Goal: Task Accomplishment & Management: Manage account settings

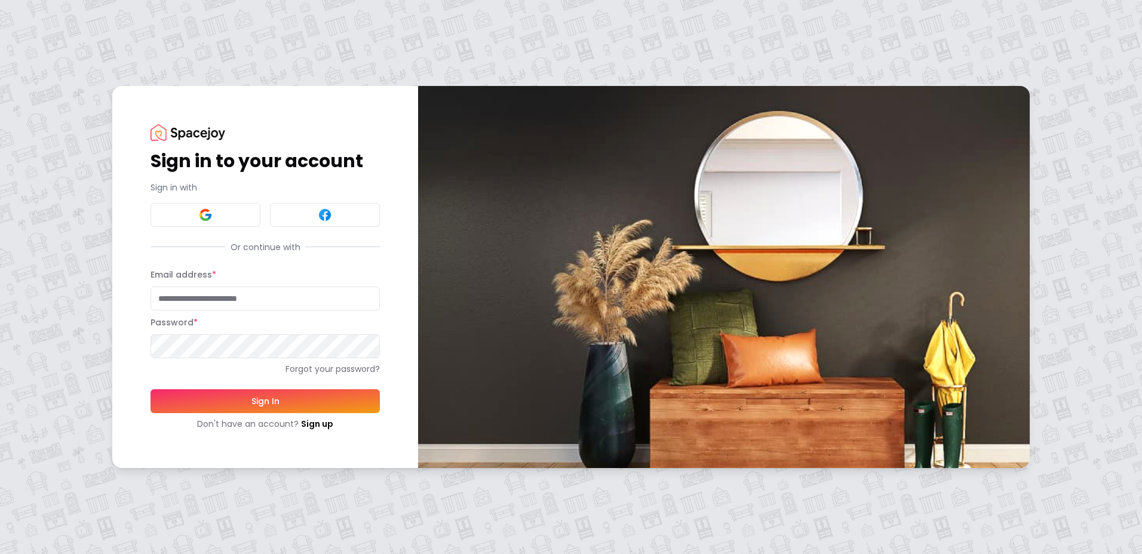
click at [222, 297] on input "Email address *" at bounding box center [265, 299] width 229 height 24
type input "**********"
click at [203, 401] on button "Sign In" at bounding box center [265, 402] width 229 height 24
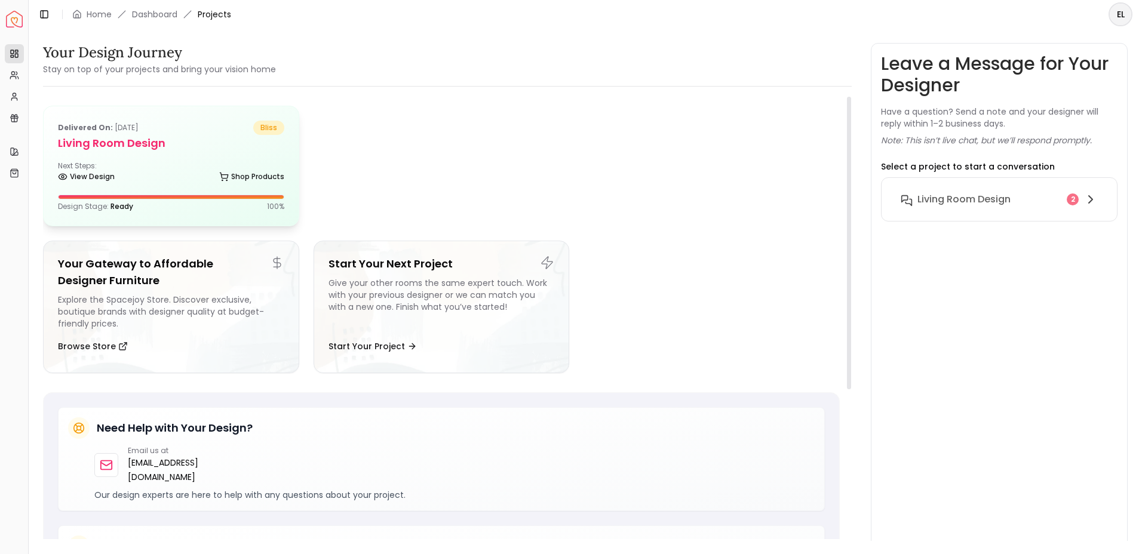
click at [207, 145] on h5 "Living Room design" at bounding box center [171, 143] width 226 height 17
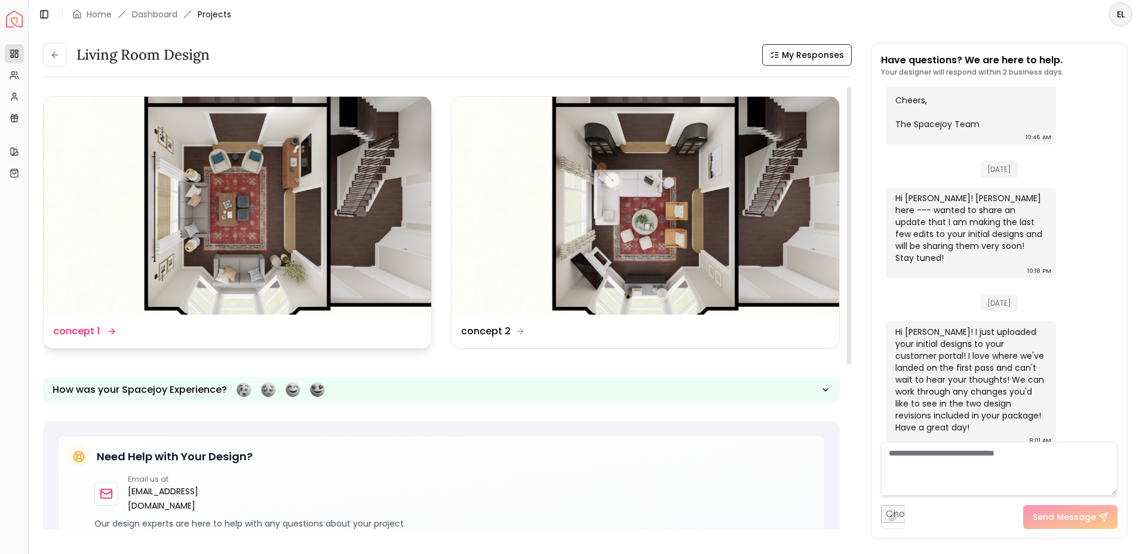
click at [274, 325] on div "Design Name concept 1" at bounding box center [237, 331] width 369 height 14
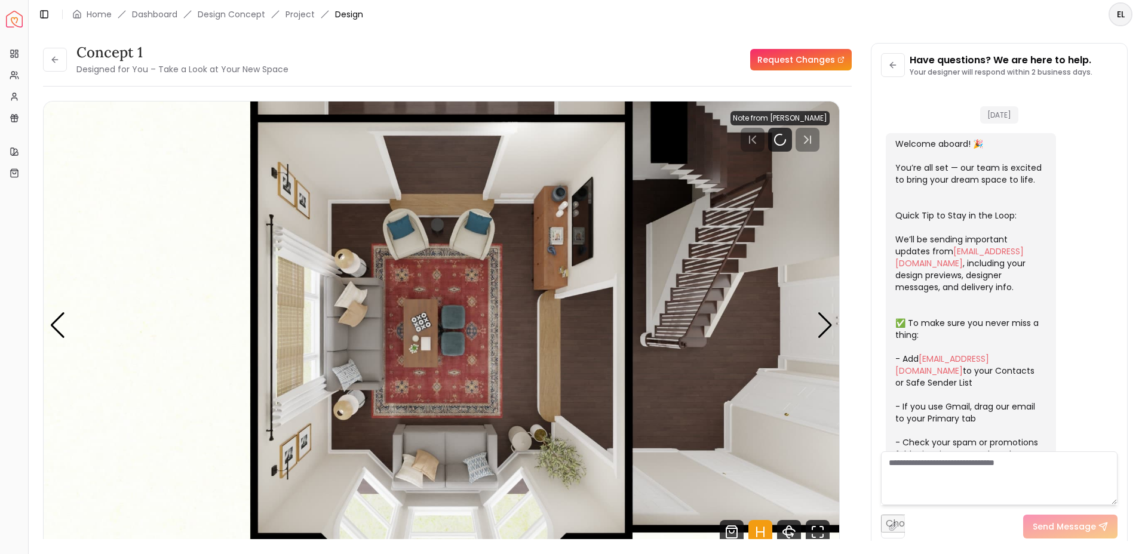
scroll to position [500, 0]
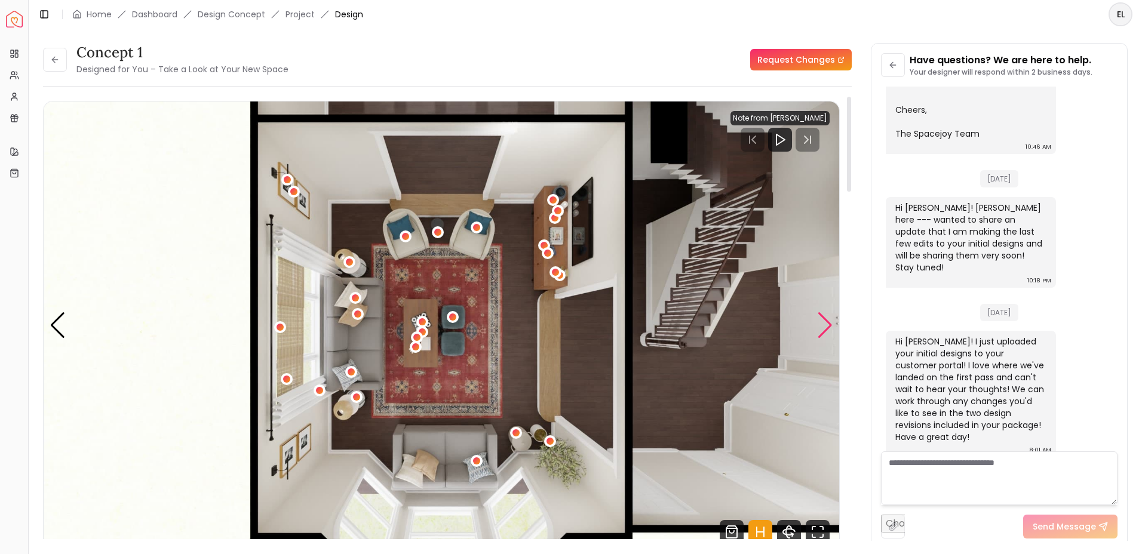
click at [829, 332] on div "Next slide" at bounding box center [825, 325] width 16 height 26
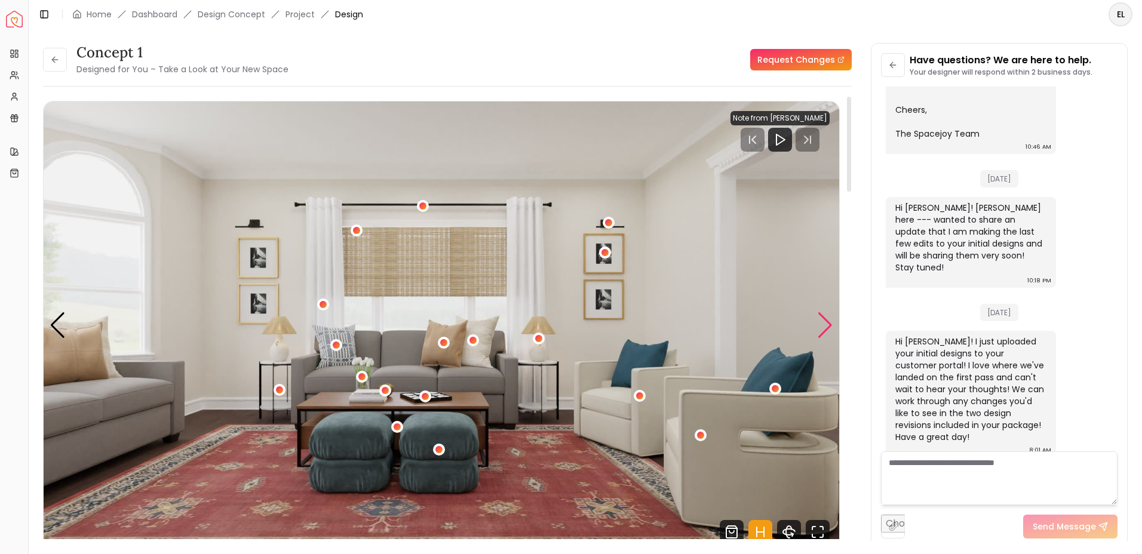
click at [824, 326] on div "Next slide" at bounding box center [825, 325] width 16 height 26
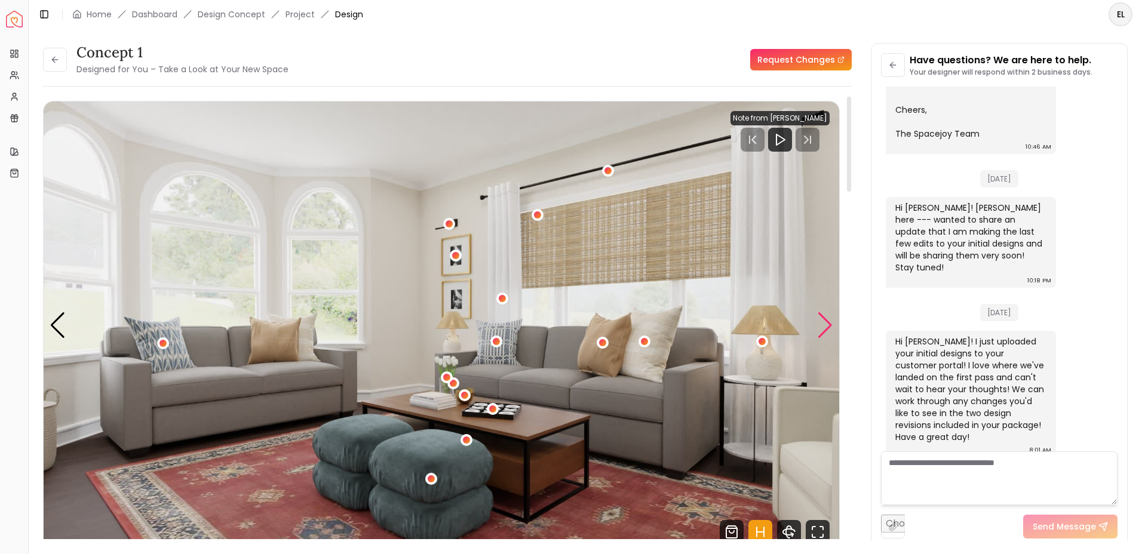
click at [824, 326] on div "Next slide" at bounding box center [825, 325] width 16 height 26
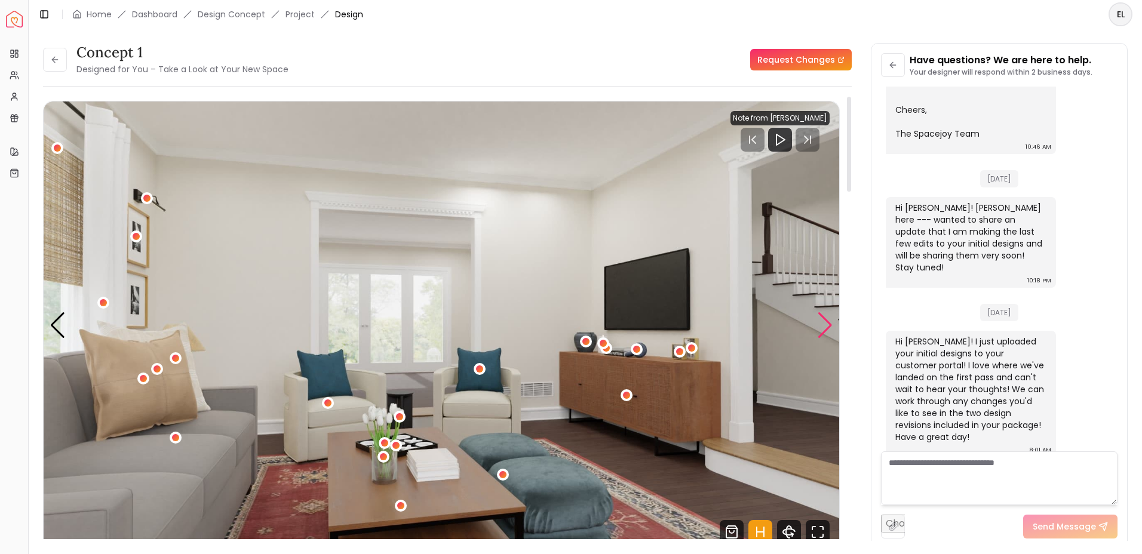
click at [824, 326] on div "Next slide" at bounding box center [825, 325] width 16 height 26
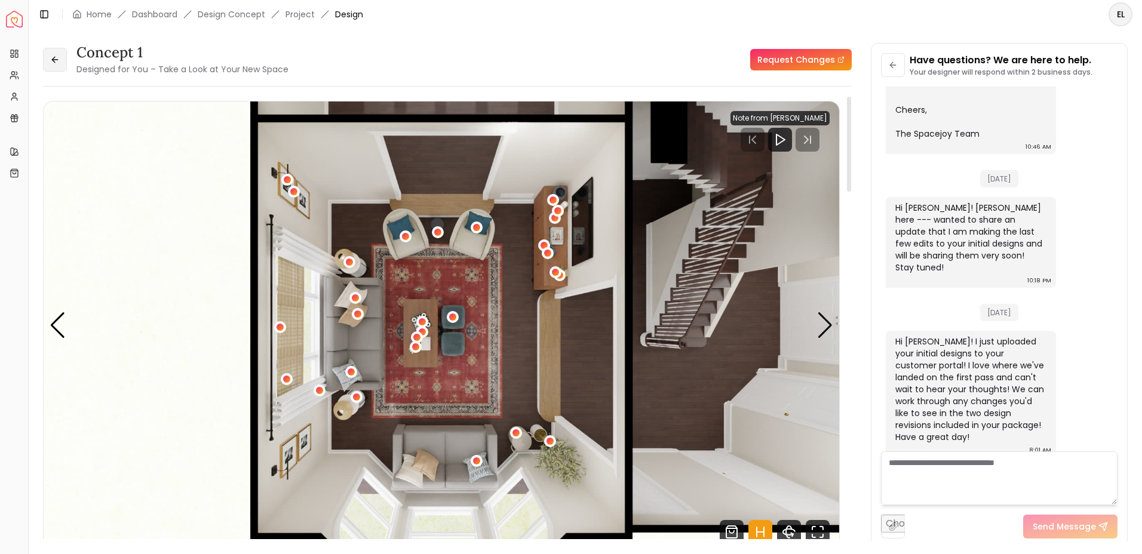
click at [60, 59] on button at bounding box center [55, 60] width 24 height 24
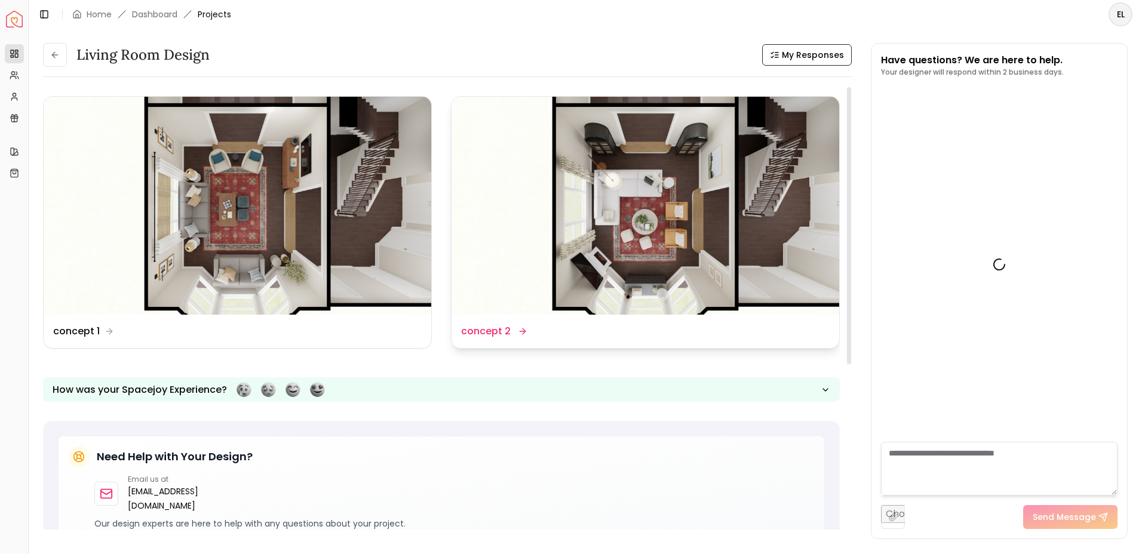
scroll to position [510, 0]
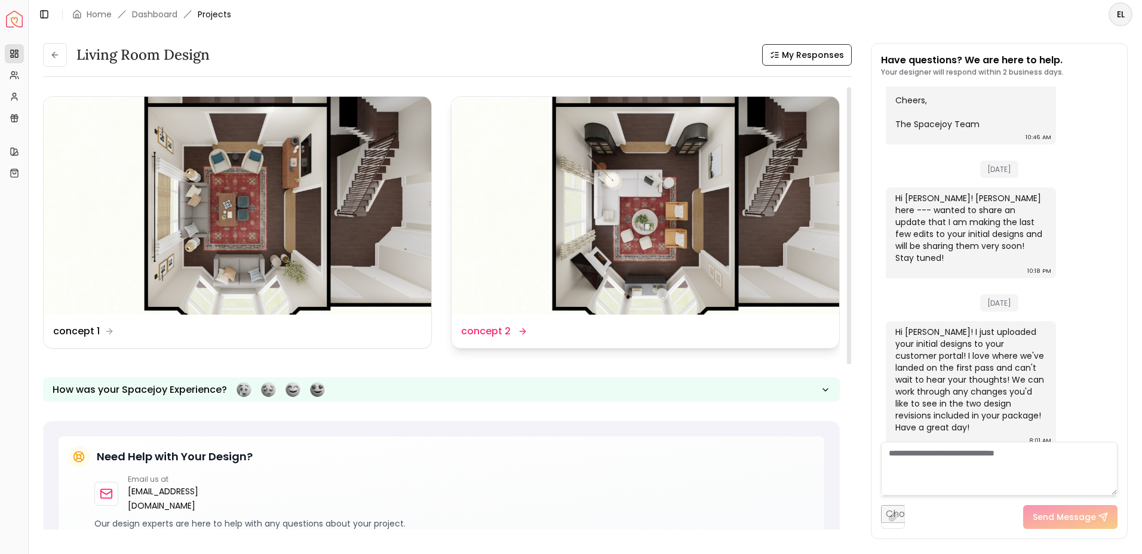
click at [526, 265] on img at bounding box center [646, 206] width 388 height 218
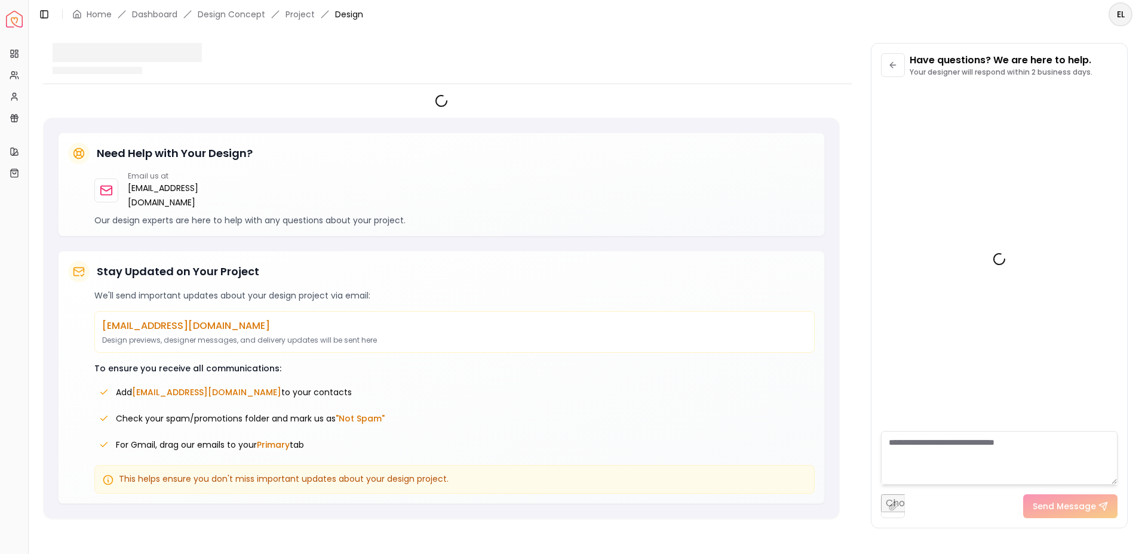
scroll to position [500, 0]
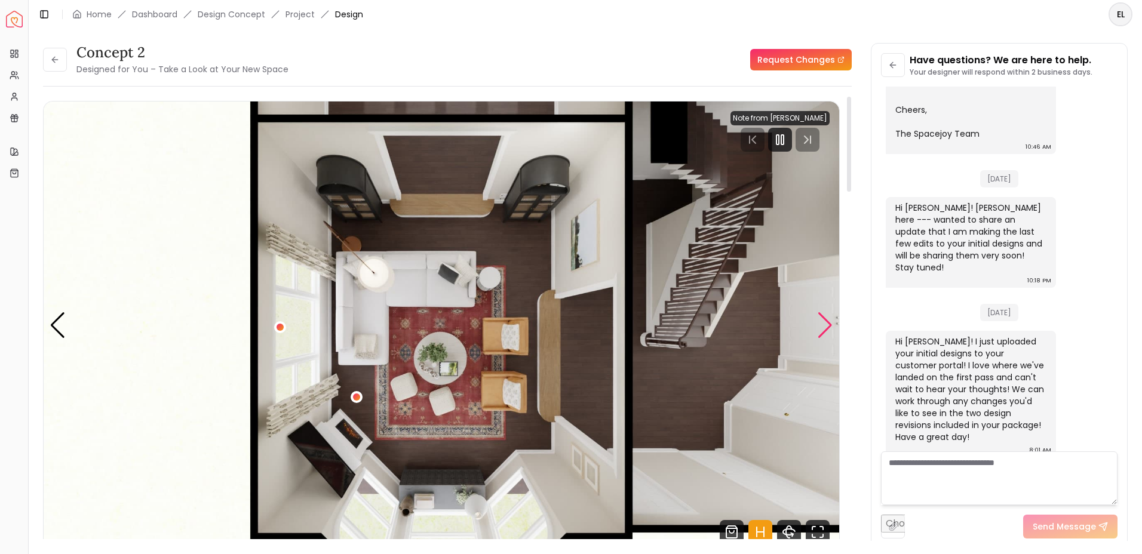
click at [828, 328] on div "Next slide" at bounding box center [825, 325] width 16 height 26
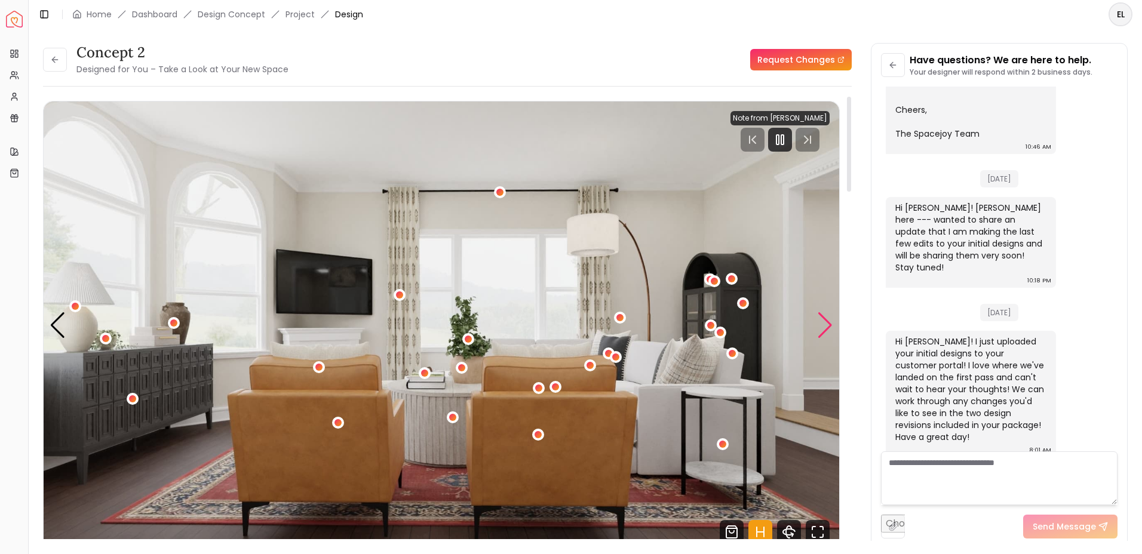
click at [828, 328] on div "Next slide" at bounding box center [825, 325] width 16 height 26
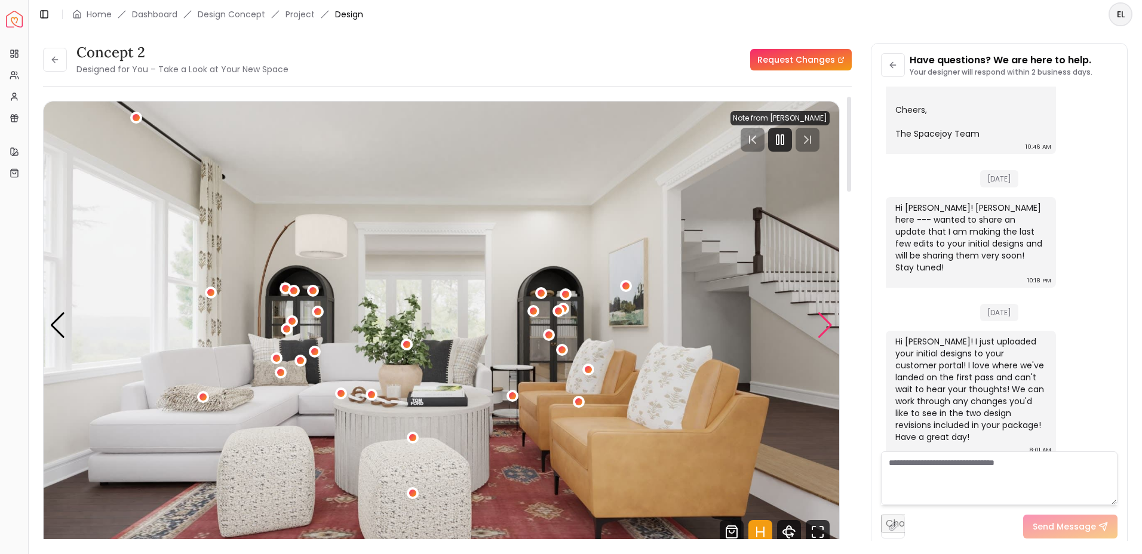
click at [825, 327] on div "Next slide" at bounding box center [825, 325] width 16 height 26
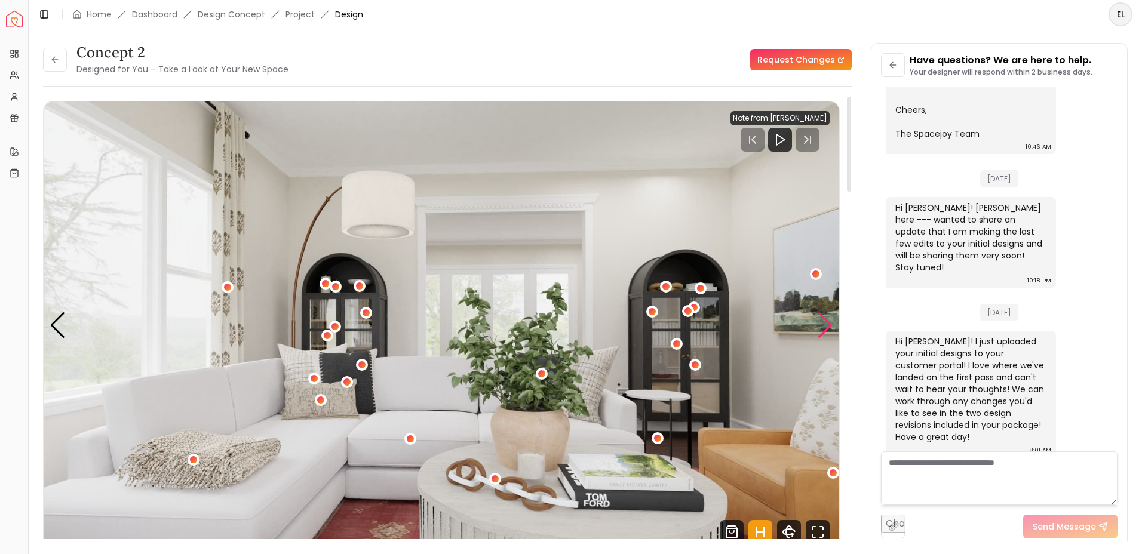
click at [825, 325] on div "Next slide" at bounding box center [825, 325] width 16 height 26
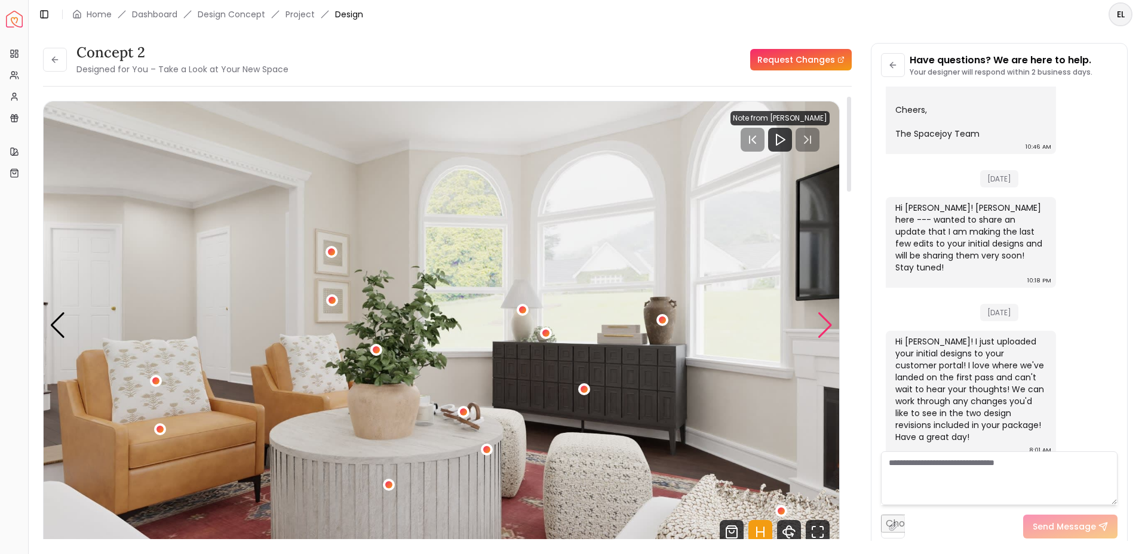
click at [823, 320] on div "Next slide" at bounding box center [825, 325] width 16 height 26
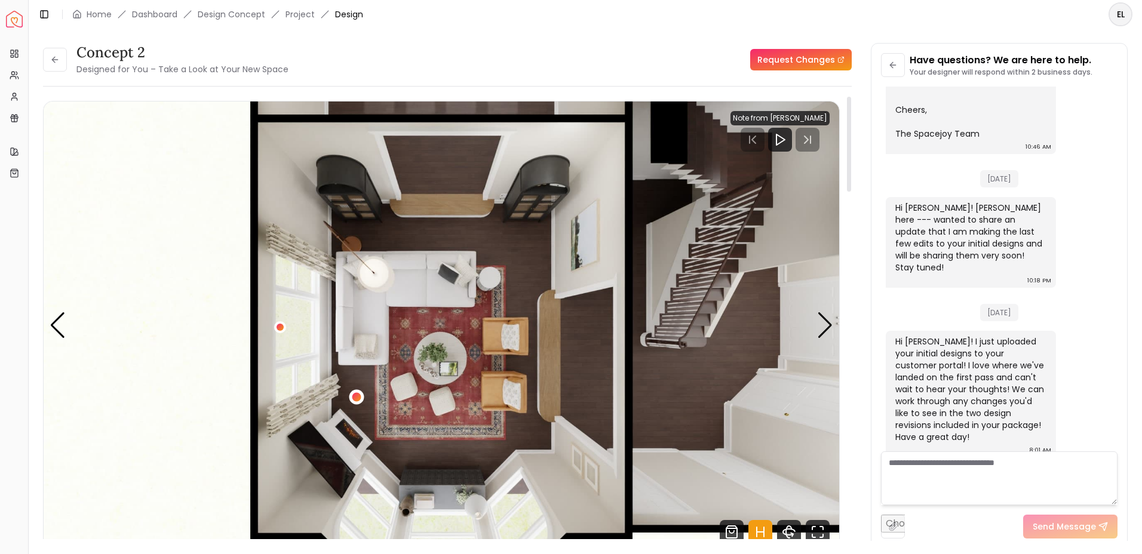
click at [356, 396] on div "1 / 5" at bounding box center [356, 397] width 9 height 9
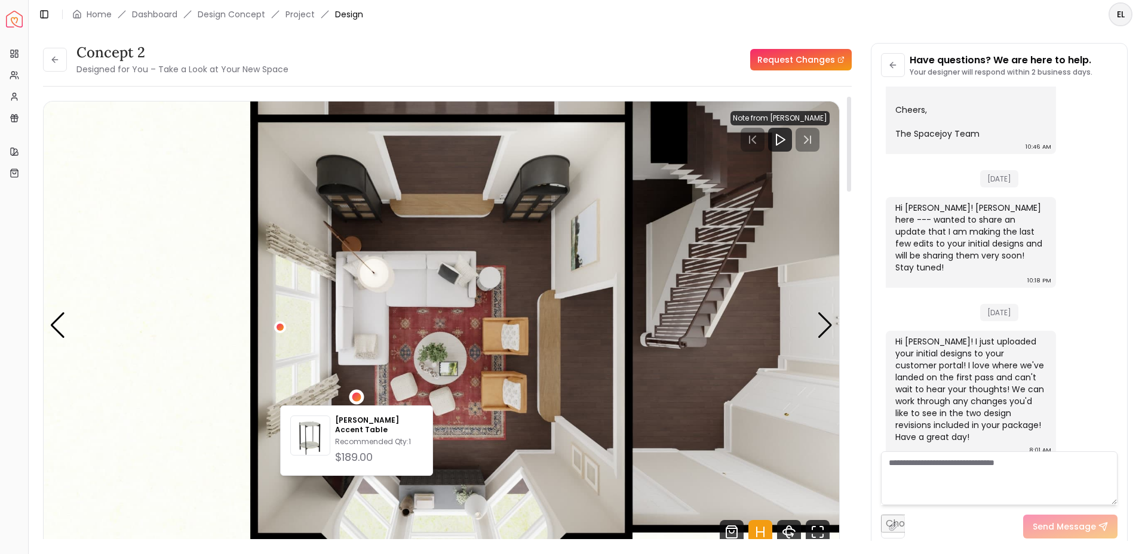
click at [373, 379] on img "1 / 5" at bounding box center [442, 325] width 796 height 447
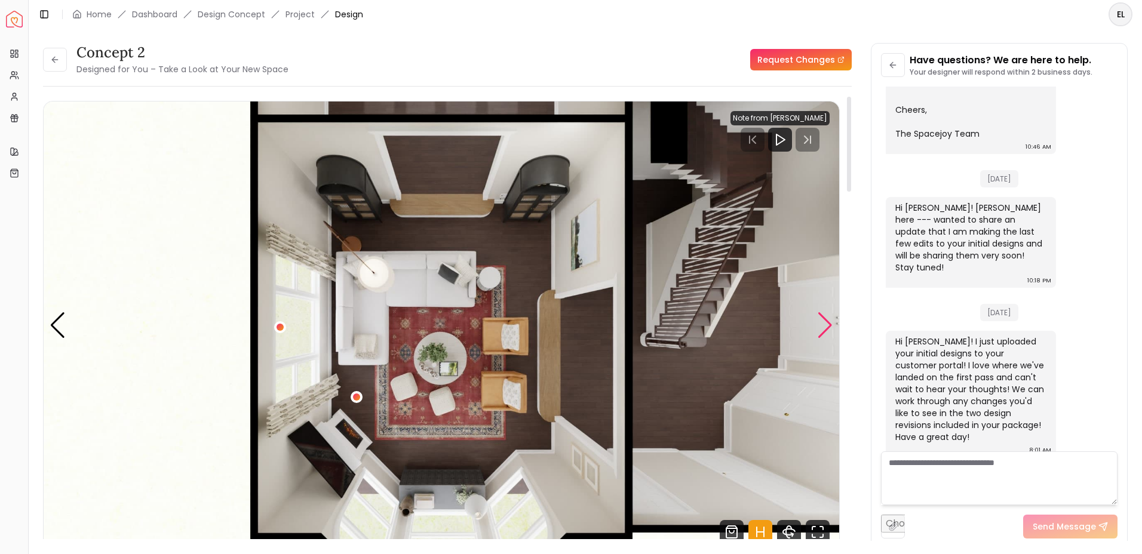
click at [824, 332] on div "Next slide" at bounding box center [825, 325] width 16 height 26
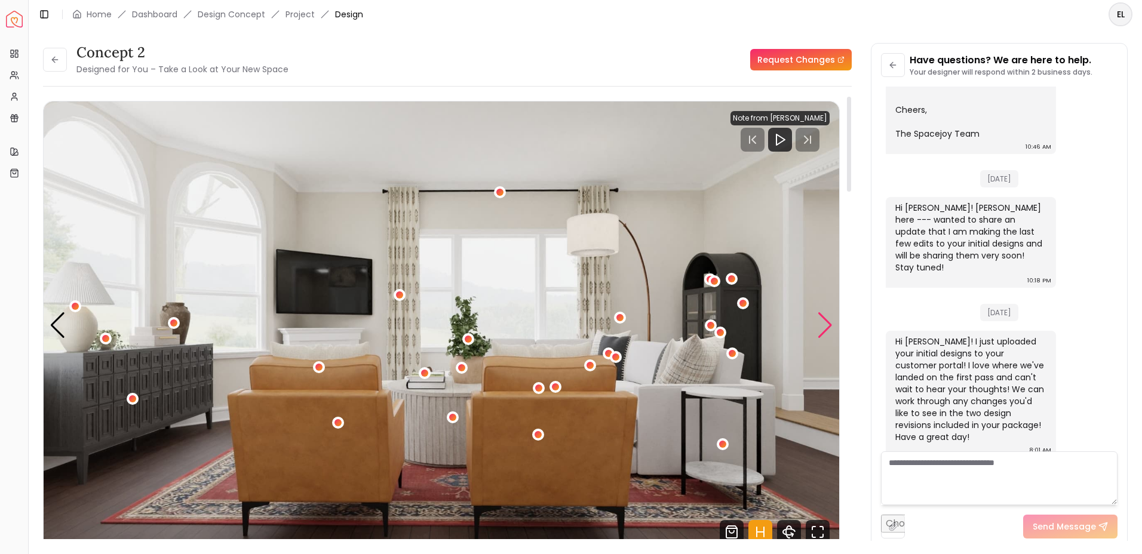
click at [824, 332] on div "Next slide" at bounding box center [825, 325] width 16 height 26
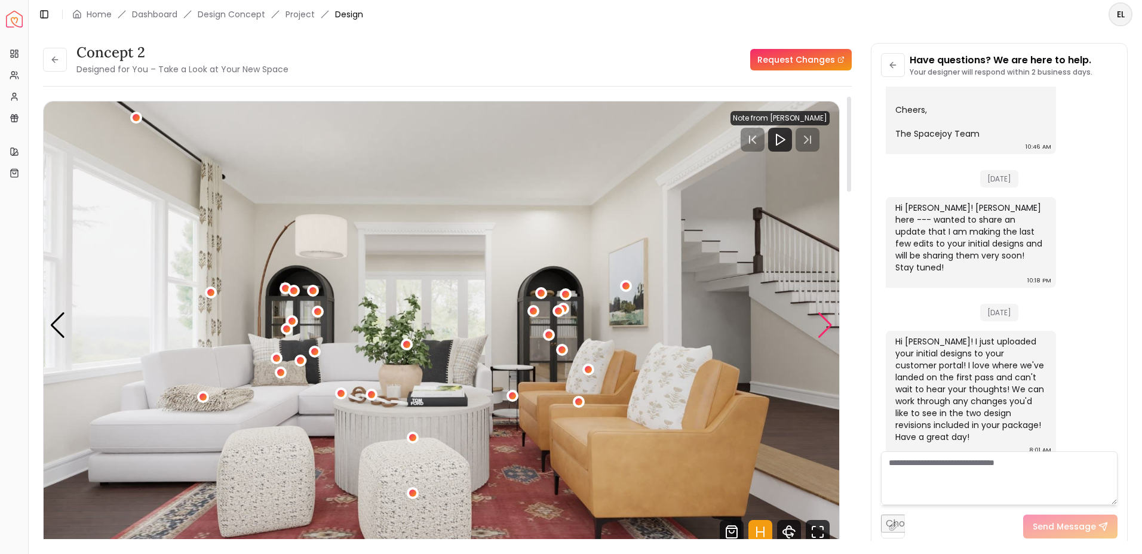
click at [824, 332] on div "Next slide" at bounding box center [825, 325] width 16 height 26
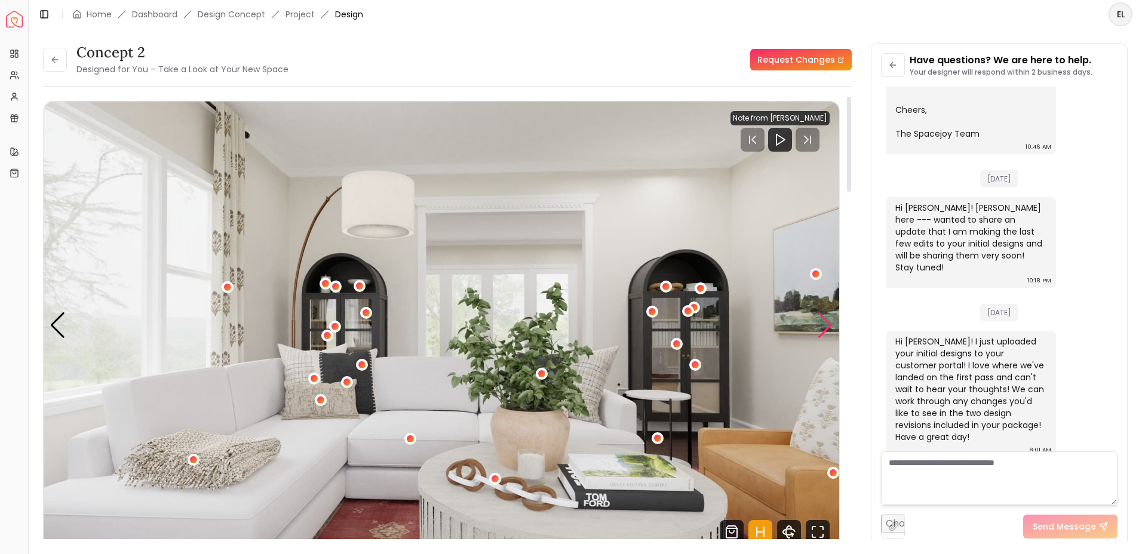
click at [824, 332] on div "Next slide" at bounding box center [825, 325] width 16 height 26
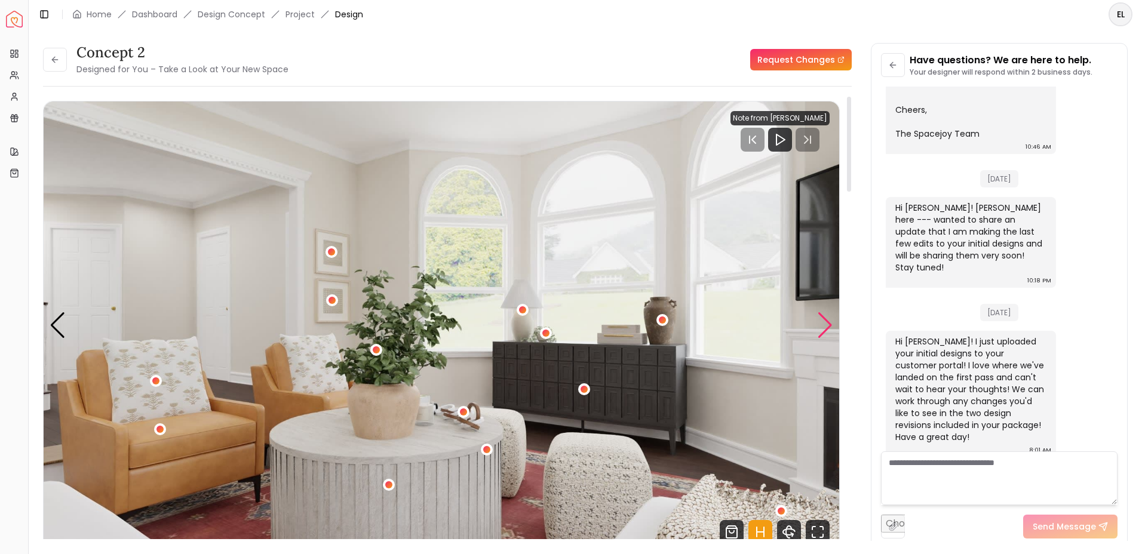
click at [825, 330] on div "Next slide" at bounding box center [825, 325] width 16 height 26
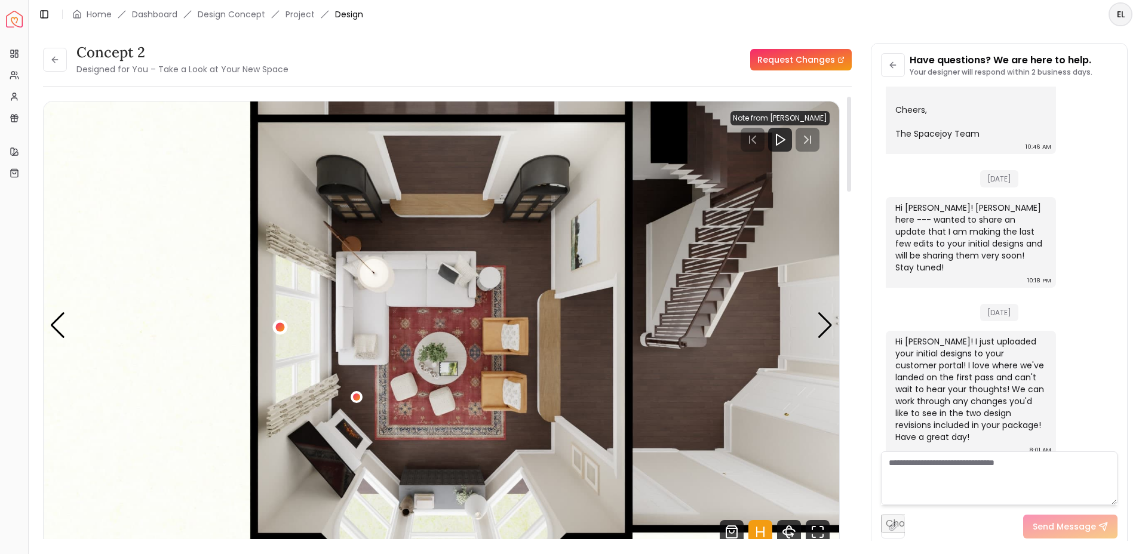
click at [283, 328] on div "1 / 5" at bounding box center [280, 327] width 9 height 9
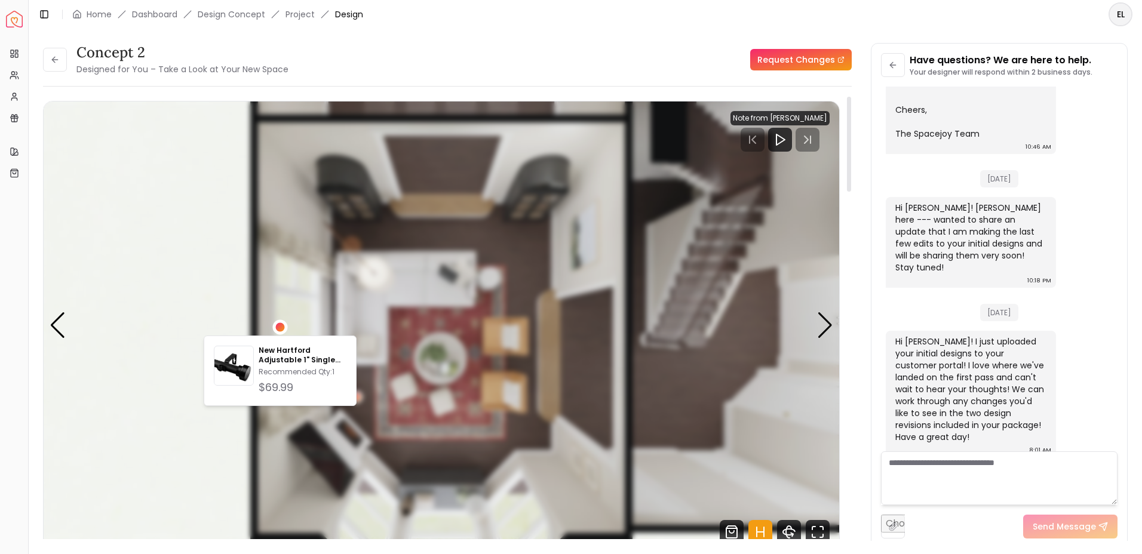
click at [284, 330] on div "1 / 5" at bounding box center [280, 327] width 15 height 15
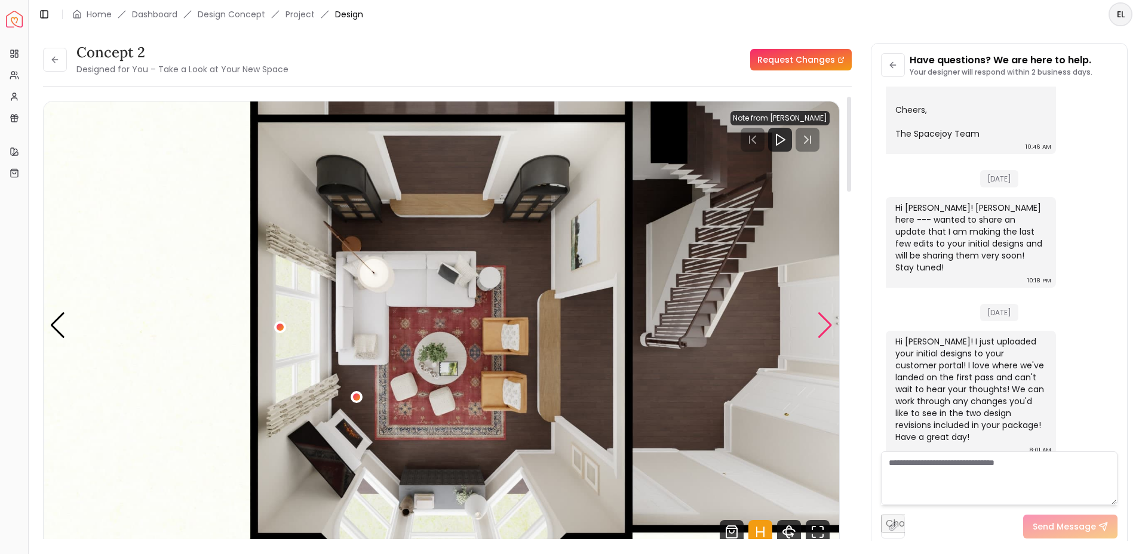
click at [826, 323] on div "Next slide" at bounding box center [825, 325] width 16 height 26
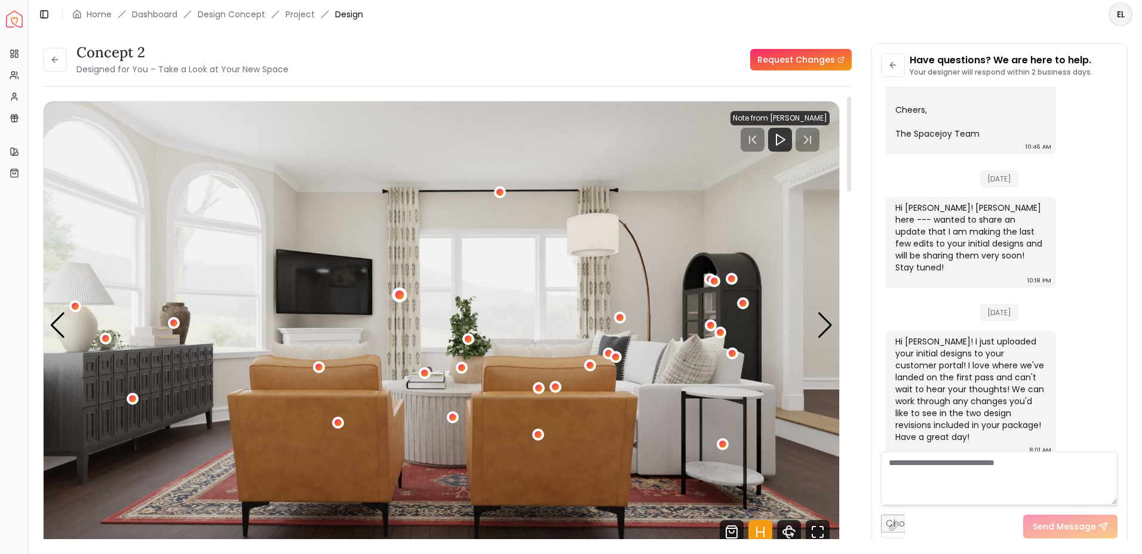
click at [401, 294] on div "2 / 5" at bounding box center [399, 294] width 9 height 9
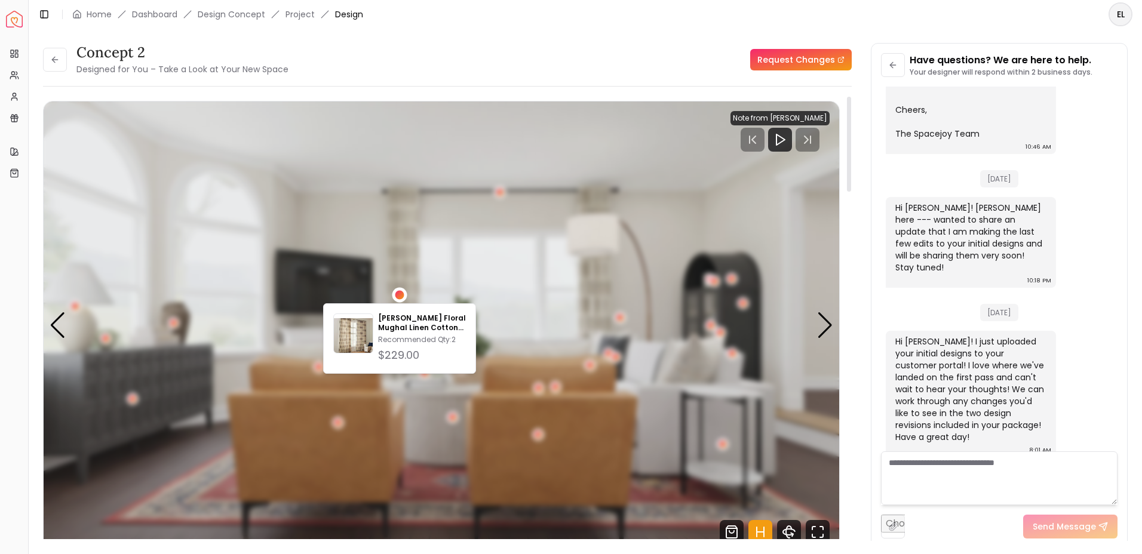
click at [401, 294] on div "2 / 5" at bounding box center [399, 294] width 9 height 9
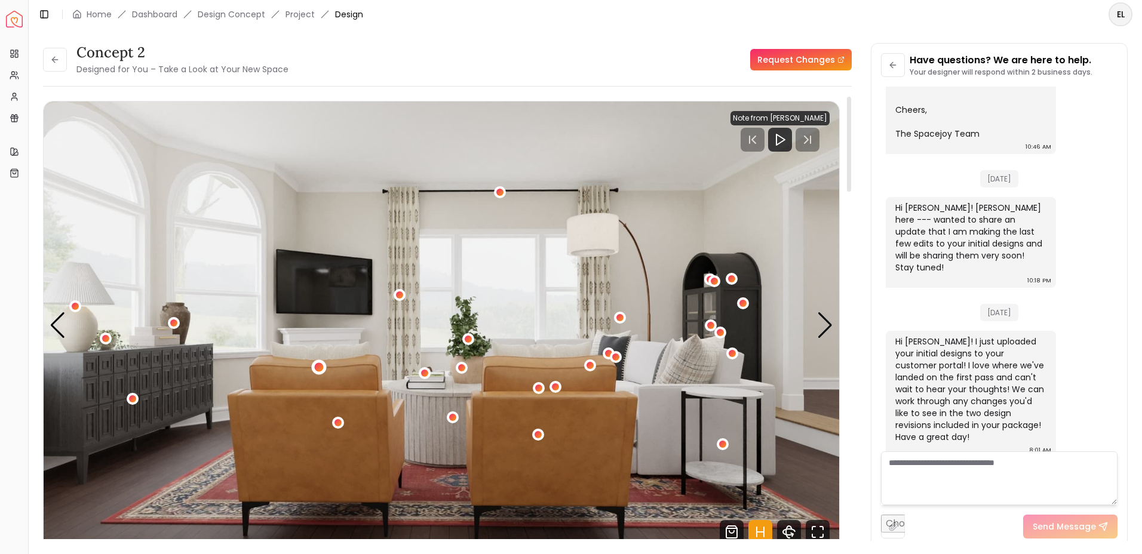
click at [322, 367] on div "2 / 5" at bounding box center [319, 367] width 9 height 9
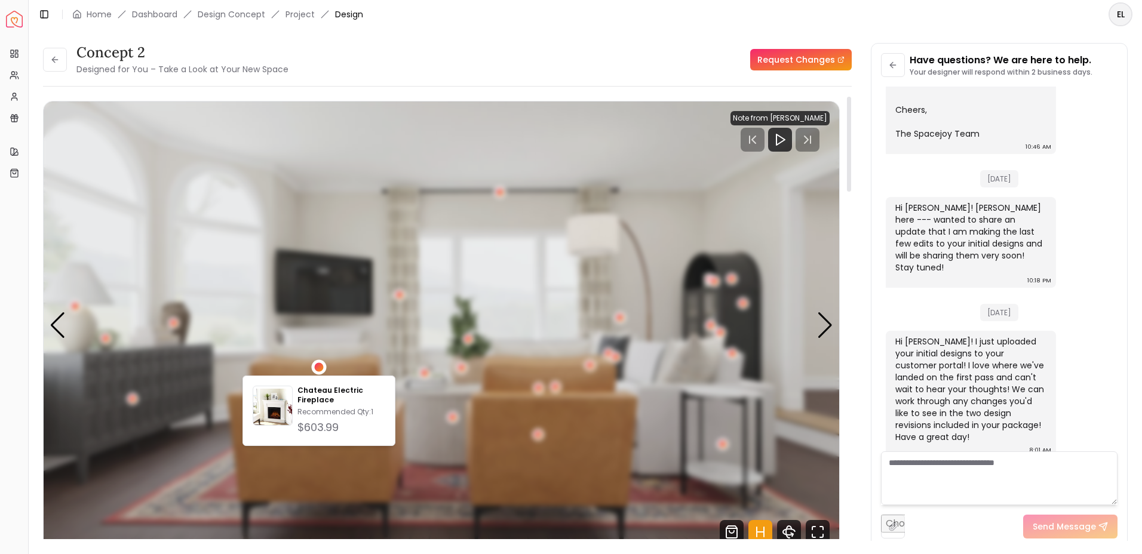
click at [322, 367] on div "2 / 5" at bounding box center [319, 367] width 9 height 9
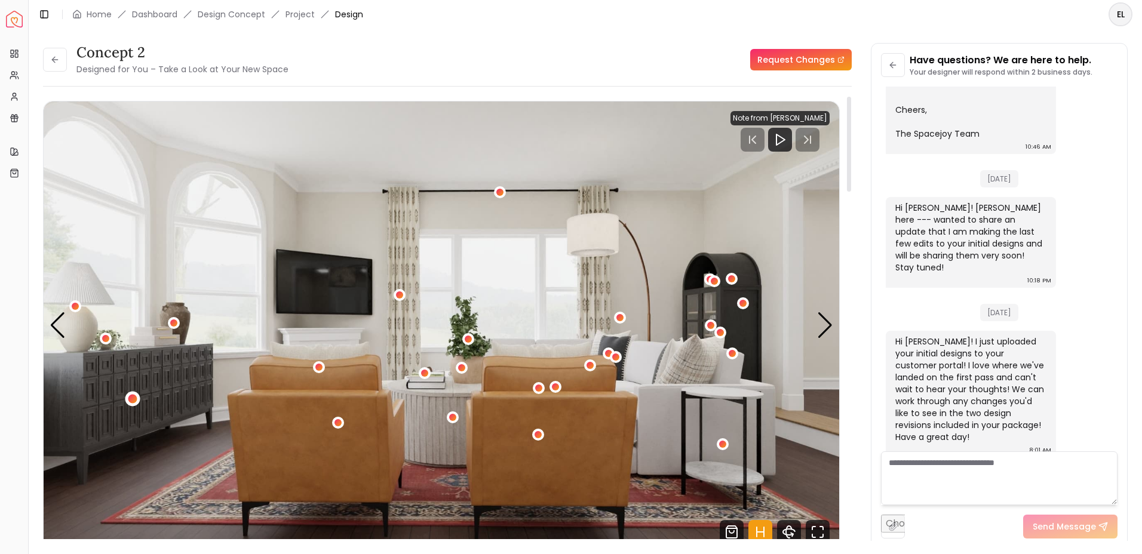
click at [134, 398] on div "2 / 5" at bounding box center [132, 398] width 9 height 9
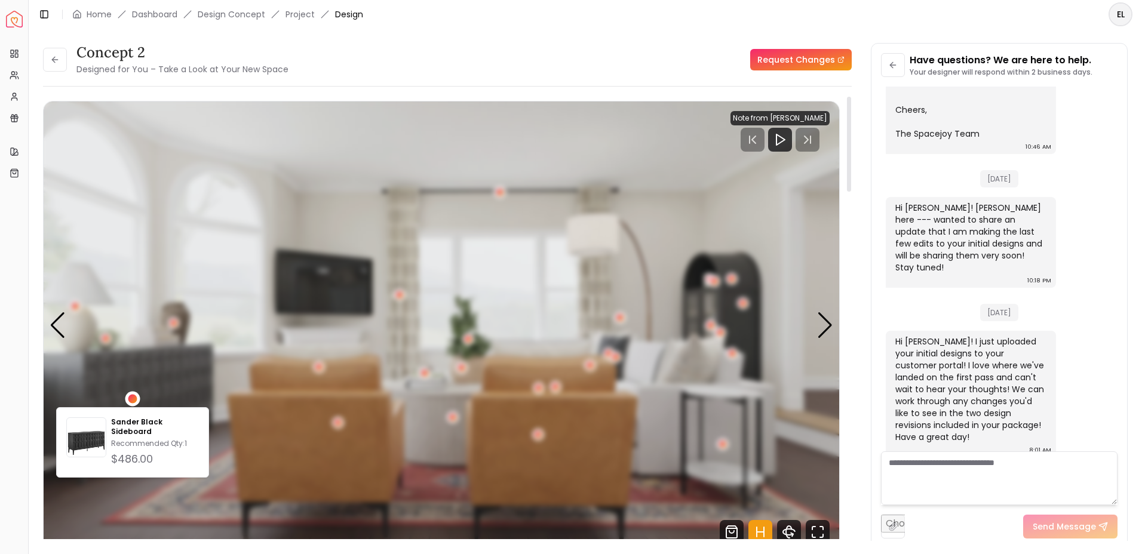
click at [134, 398] on div "2 / 5" at bounding box center [132, 398] width 9 height 9
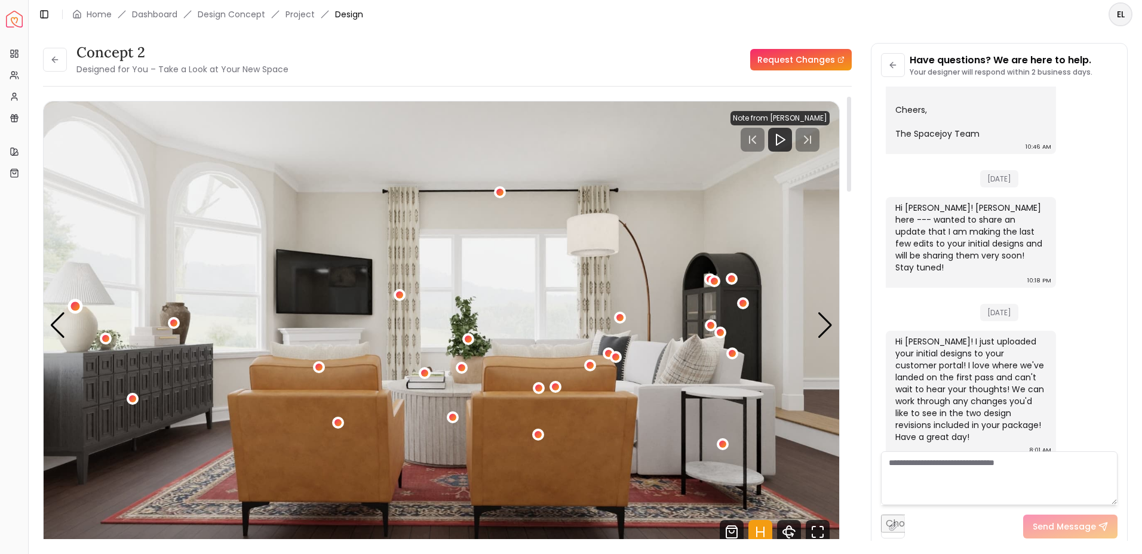
click at [74, 304] on div "2 / 5" at bounding box center [75, 306] width 9 height 9
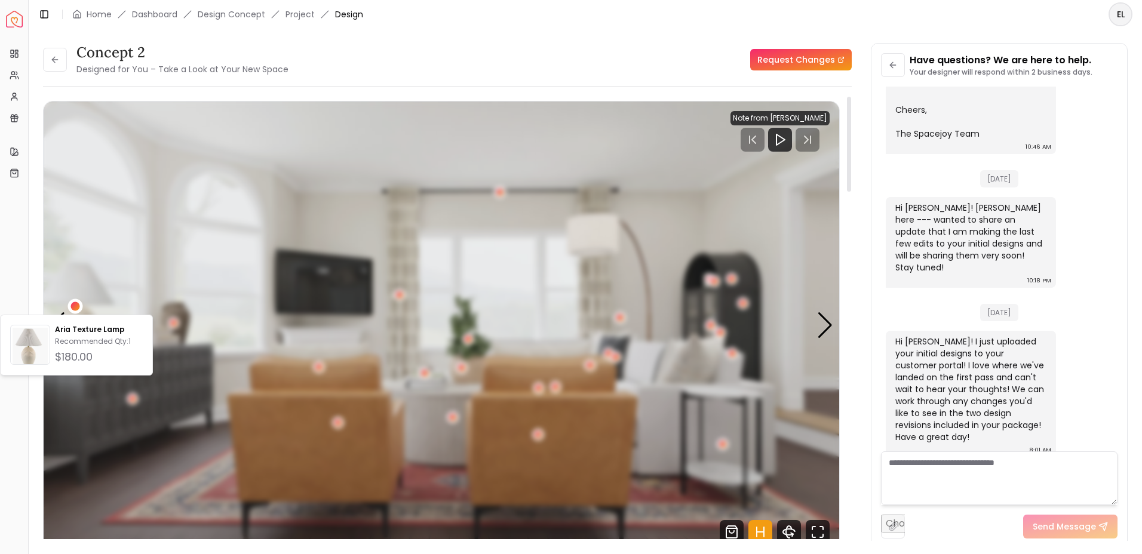
click at [74, 304] on div "2 / 5" at bounding box center [75, 306] width 9 height 9
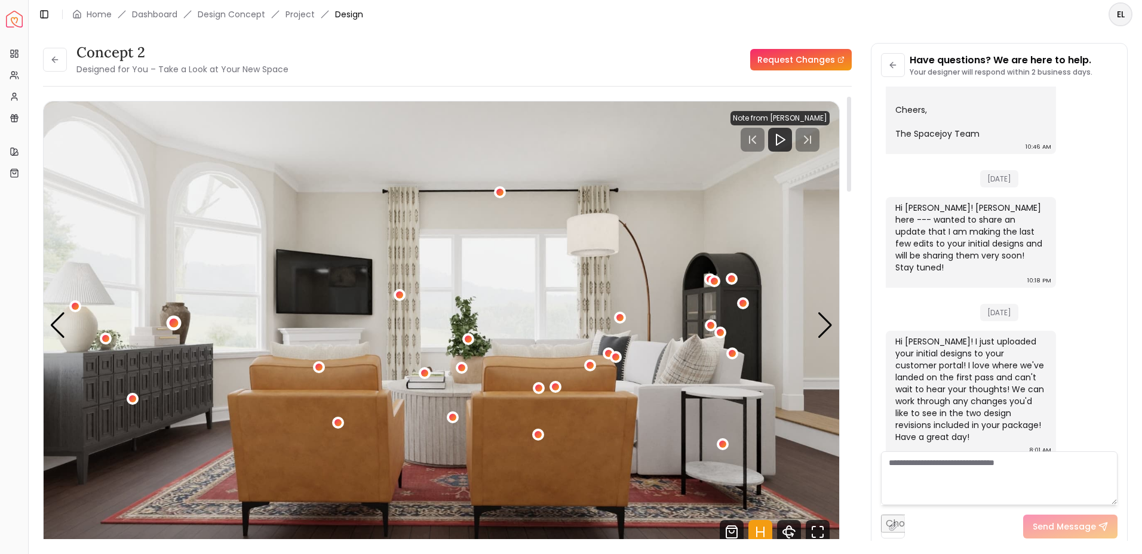
click at [175, 324] on div "2 / 5" at bounding box center [174, 322] width 9 height 9
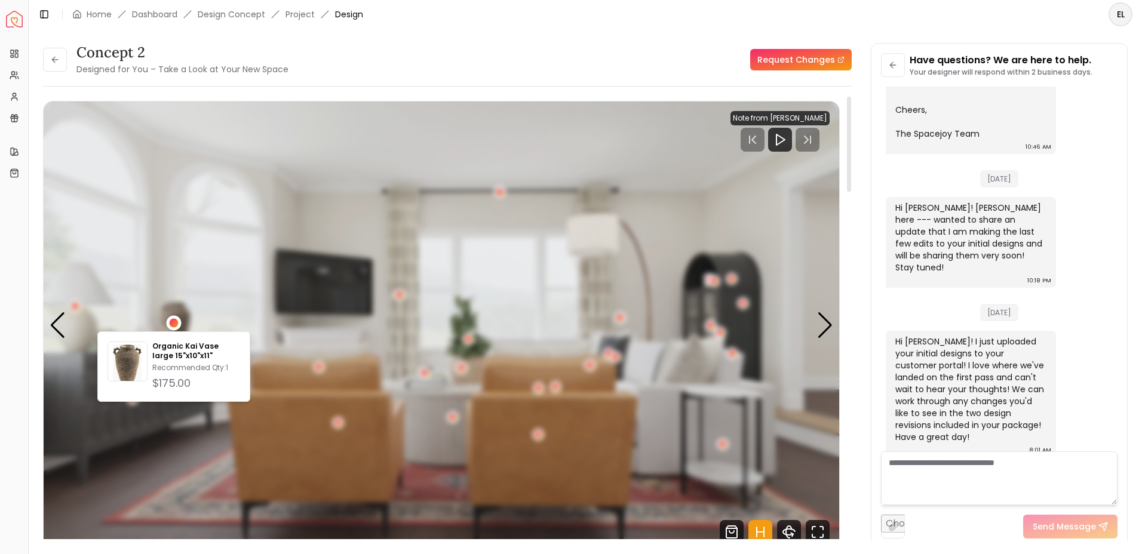
click at [175, 324] on div "2 / 5" at bounding box center [174, 322] width 9 height 9
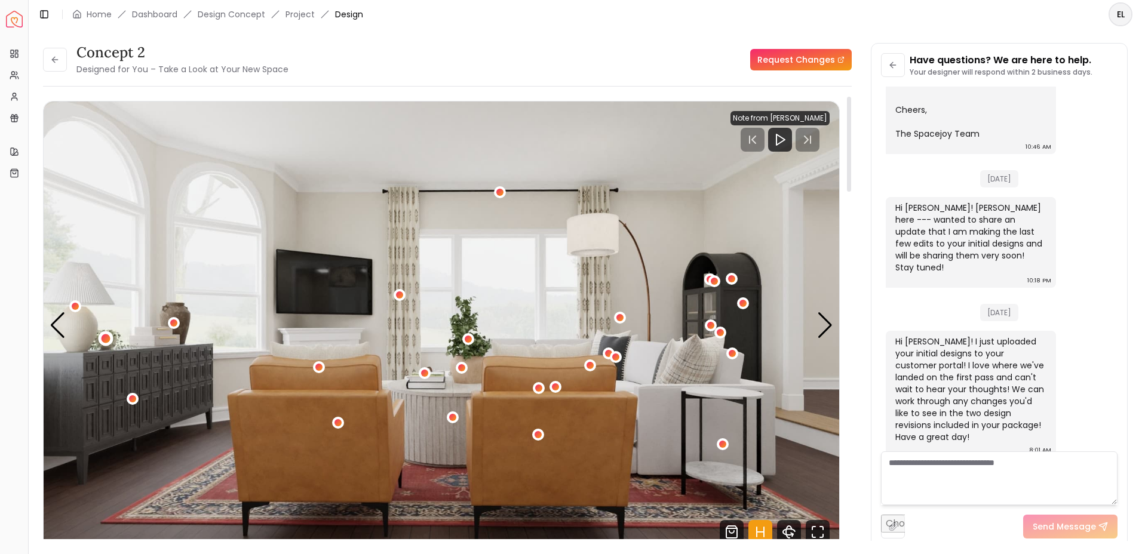
click at [102, 338] on div "2 / 5" at bounding box center [106, 339] width 9 height 9
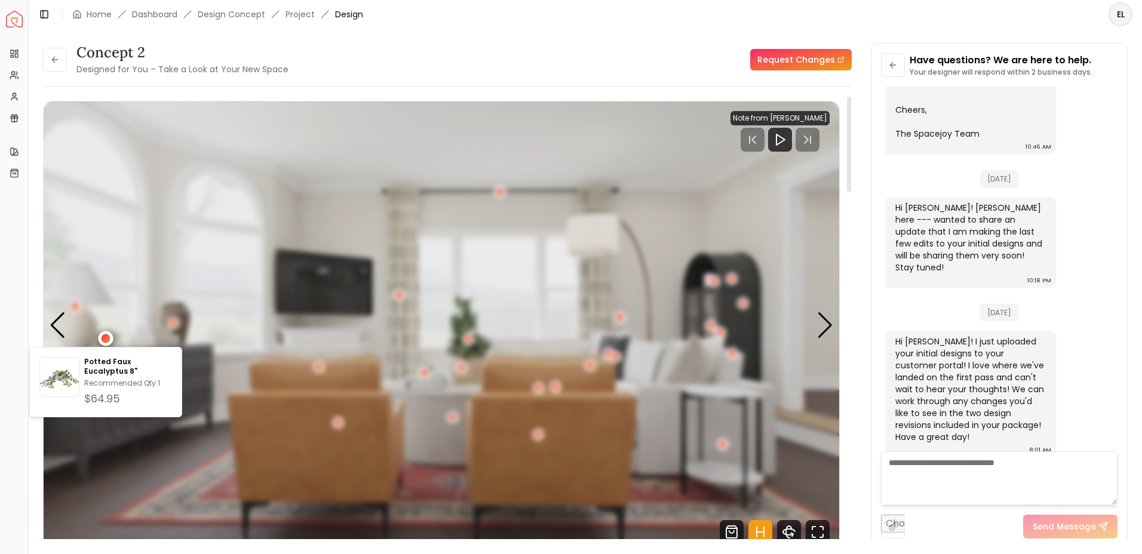
click at [104, 337] on div "2 / 5" at bounding box center [106, 339] width 9 height 9
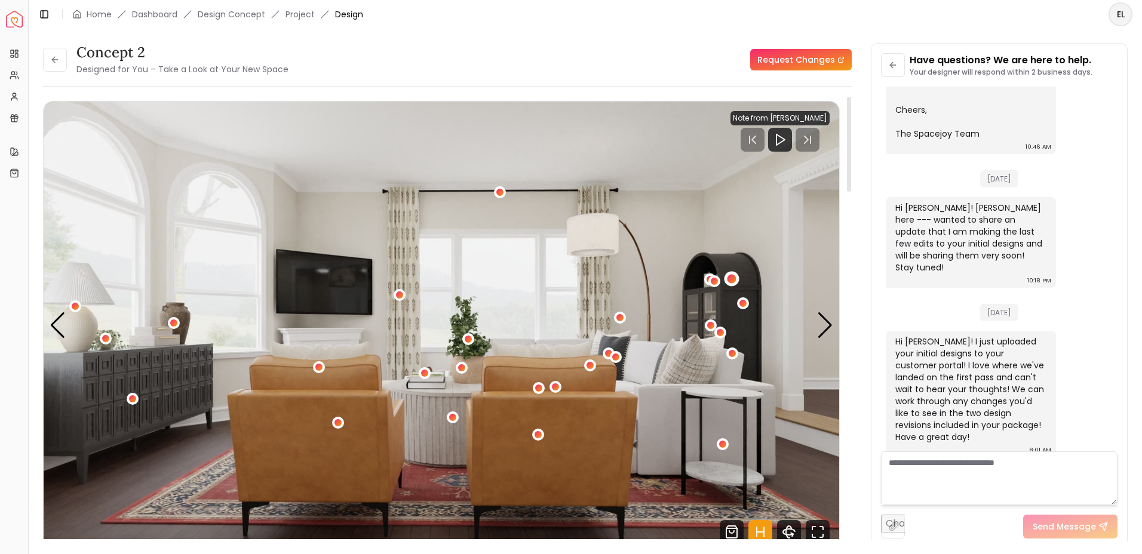
click at [735, 277] on div "2 / 5" at bounding box center [731, 278] width 9 height 9
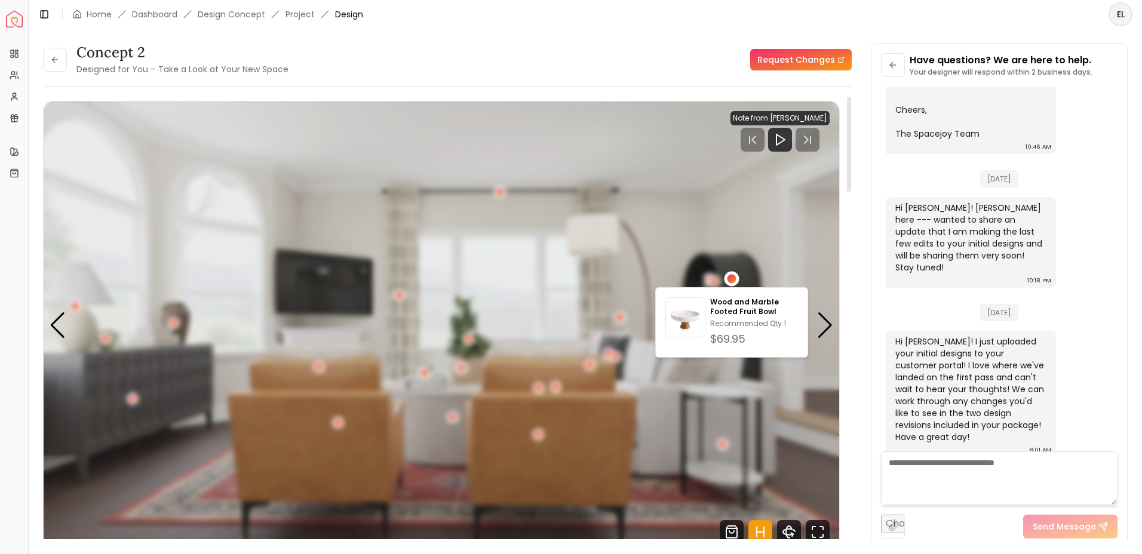
click at [735, 277] on div "2 / 5" at bounding box center [731, 278] width 9 height 9
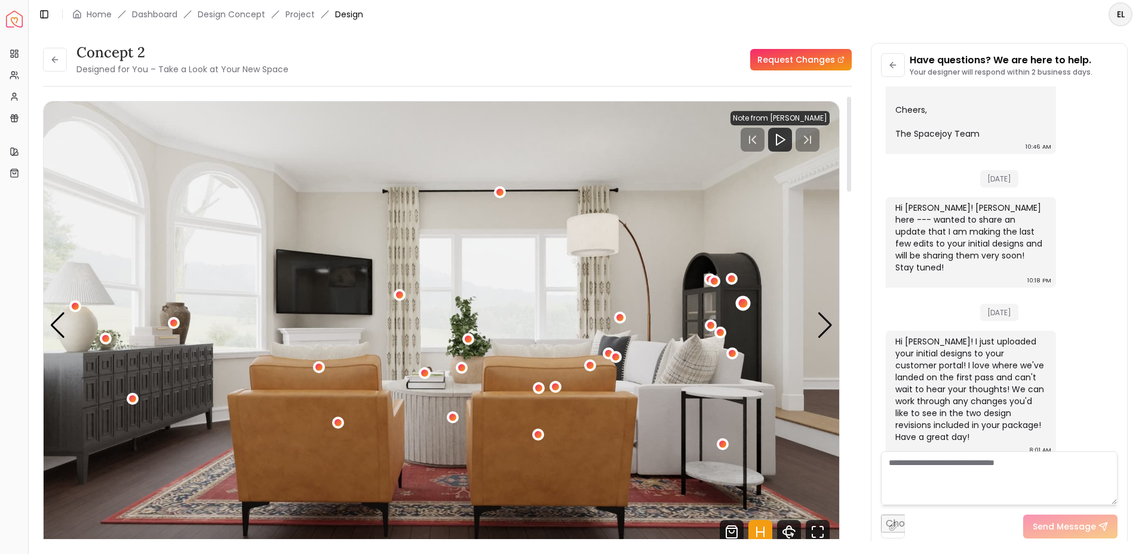
click at [743, 301] on div "2 / 5" at bounding box center [742, 303] width 9 height 9
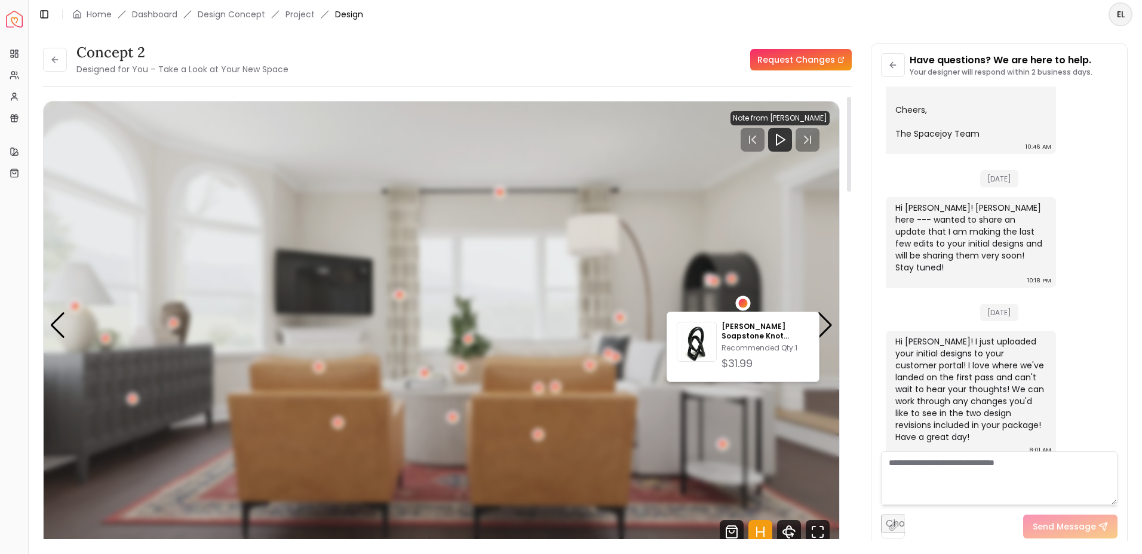
click at [743, 301] on div "2 / 5" at bounding box center [742, 303] width 9 height 9
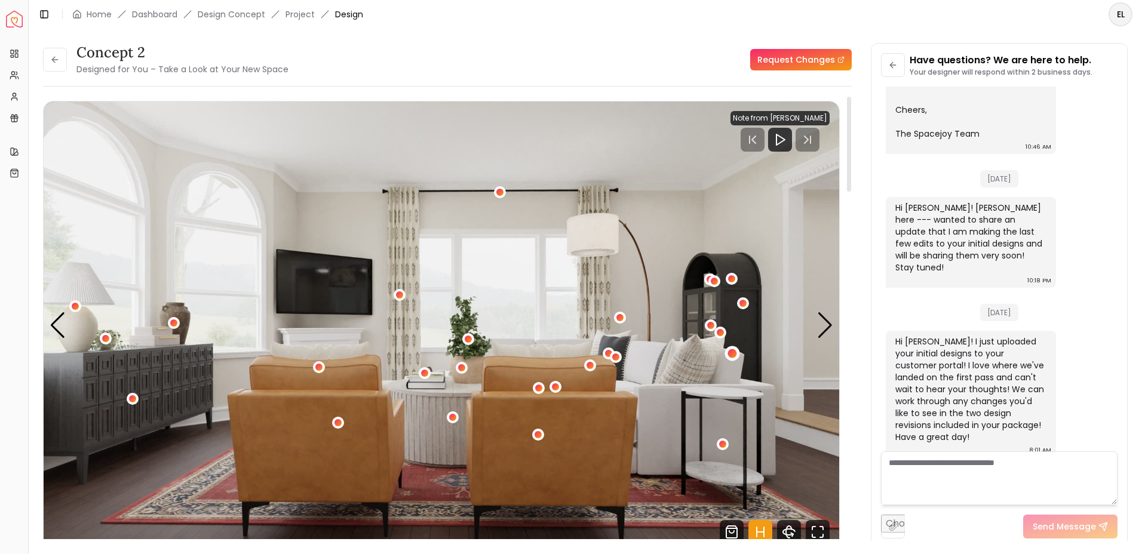
click at [734, 355] on div "2 / 5" at bounding box center [732, 353] width 9 height 9
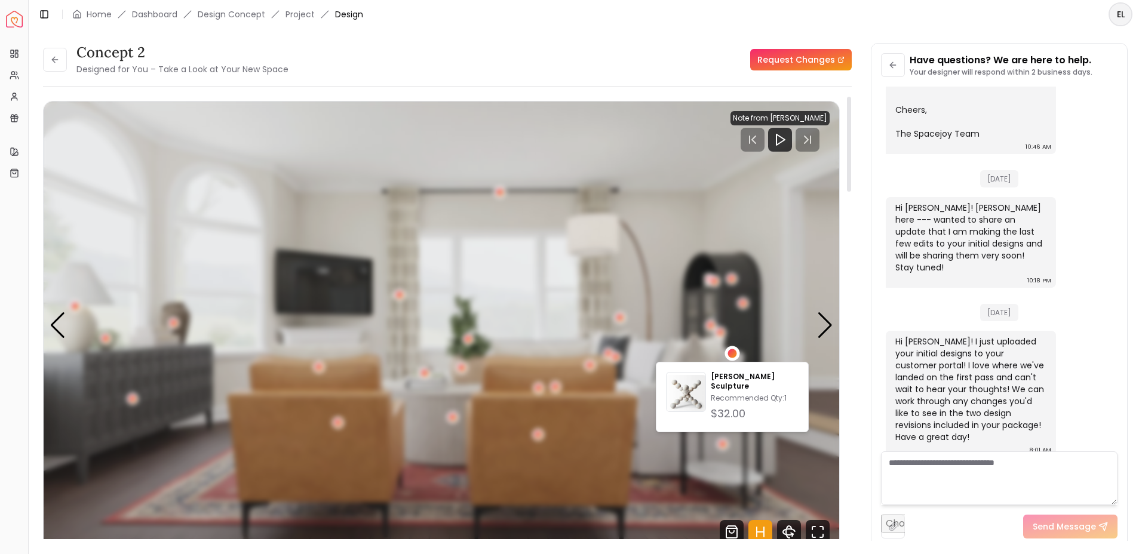
click at [734, 355] on div "2 / 5" at bounding box center [732, 353] width 9 height 9
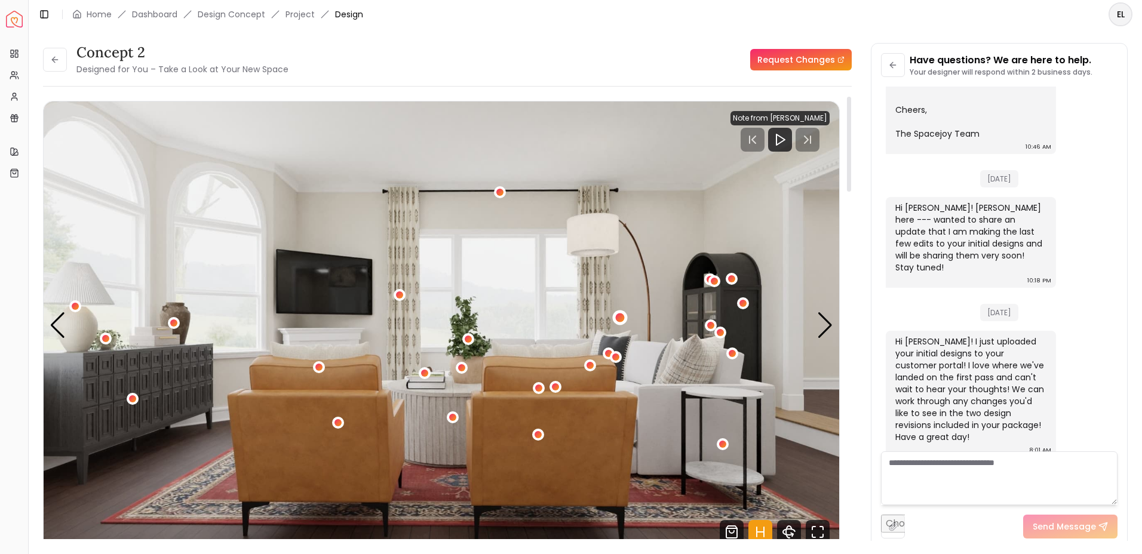
click at [622, 315] on div "2 / 5" at bounding box center [620, 318] width 9 height 9
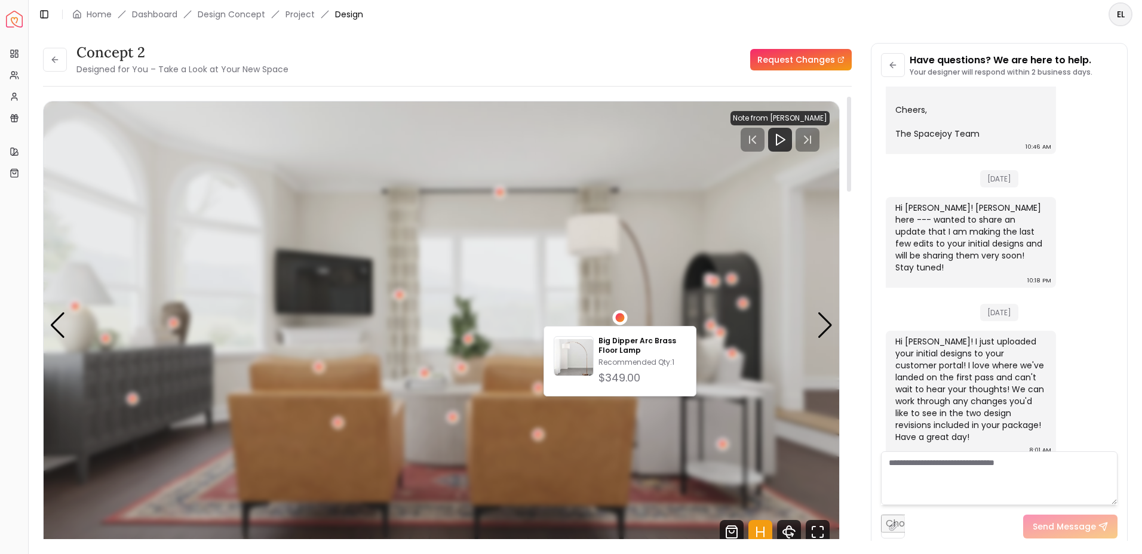
click at [622, 315] on div "2 / 5" at bounding box center [620, 318] width 9 height 9
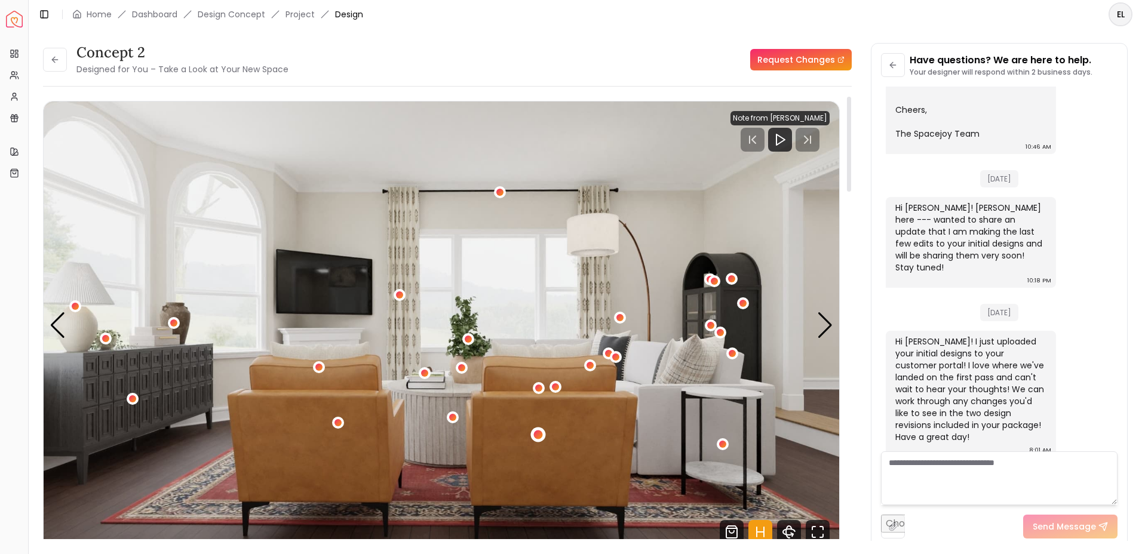
click at [539, 438] on div "2 / 5" at bounding box center [538, 434] width 9 height 9
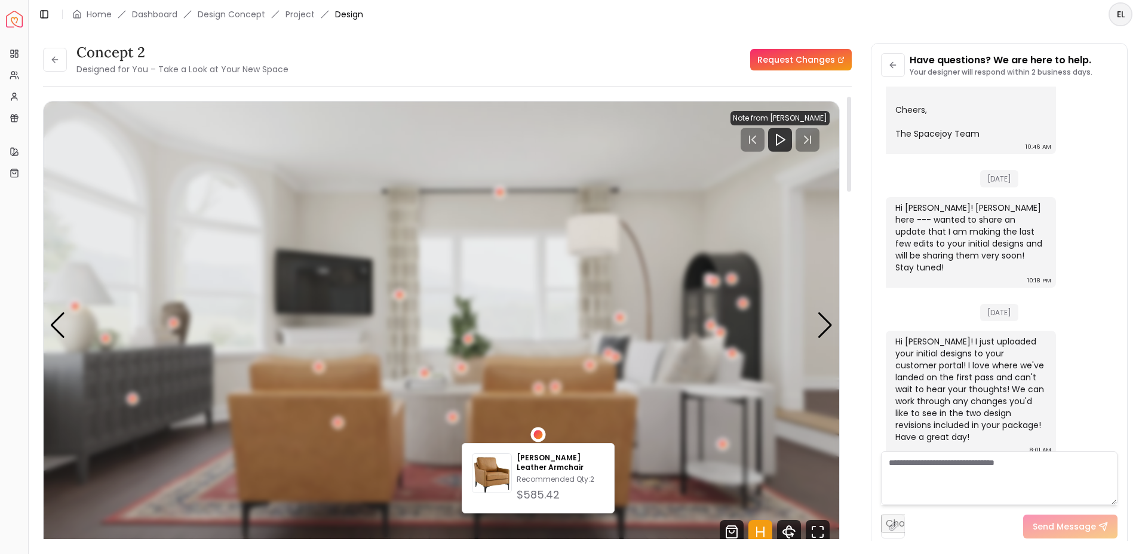
click at [539, 438] on div "2 / 5" at bounding box center [538, 434] width 9 height 9
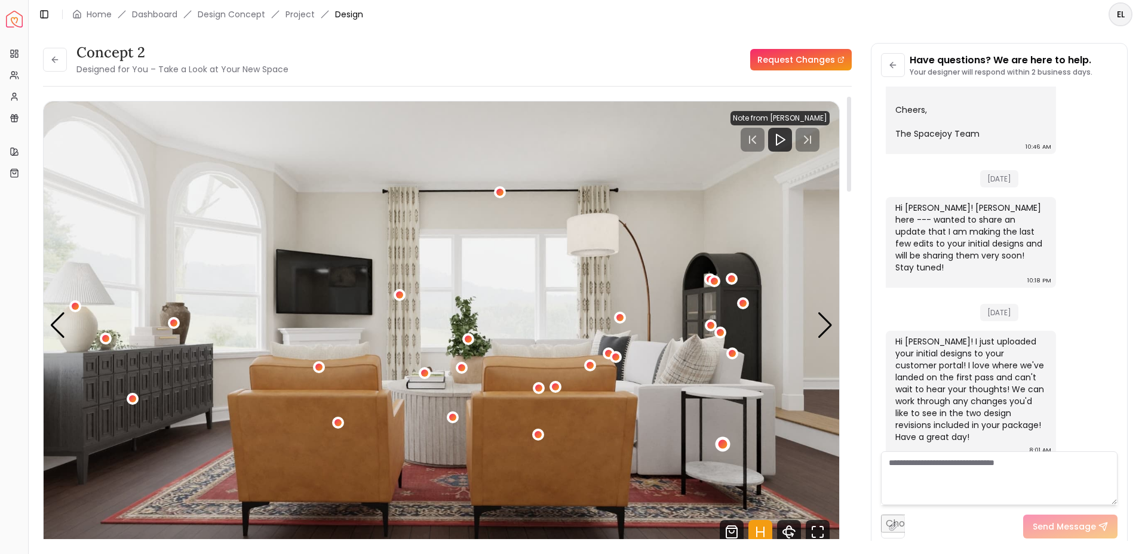
click at [725, 445] on div "2 / 5" at bounding box center [723, 444] width 9 height 9
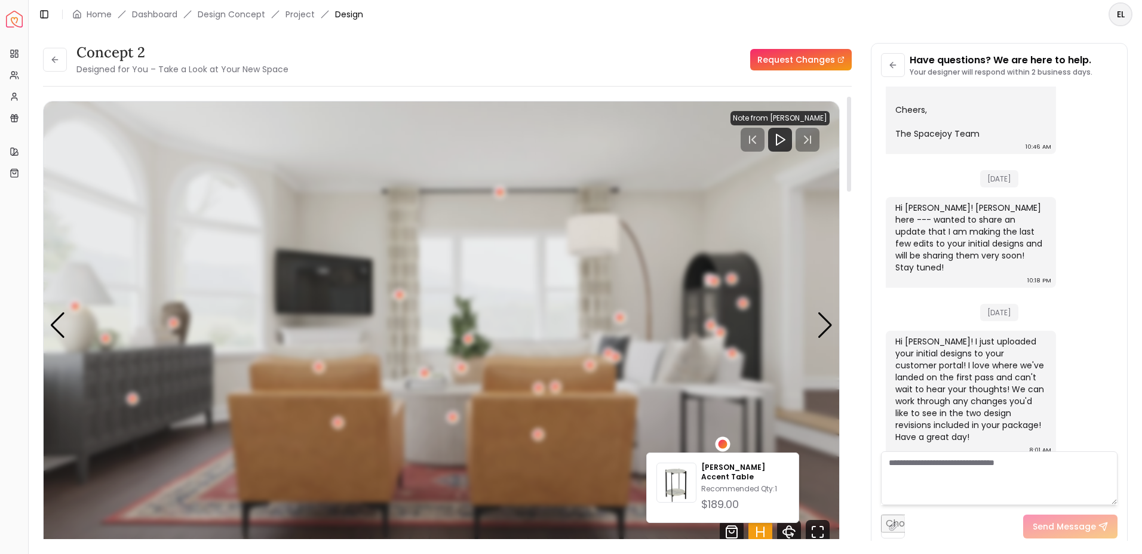
click at [725, 445] on div "2 / 5" at bounding box center [723, 444] width 9 height 9
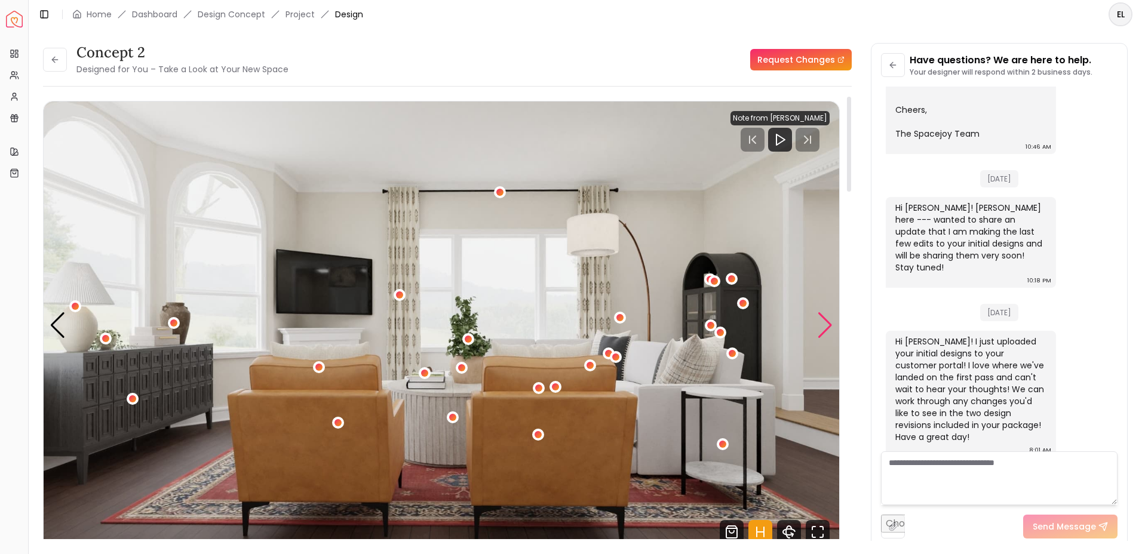
click at [824, 326] on div "Next slide" at bounding box center [825, 325] width 16 height 26
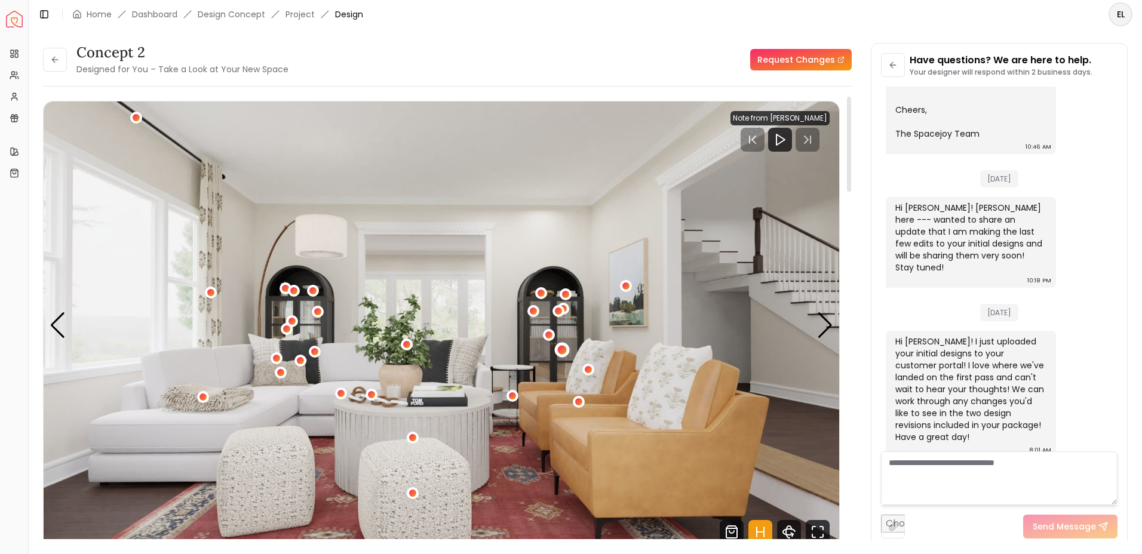
click at [563, 348] on div "3 / 5" at bounding box center [562, 350] width 9 height 9
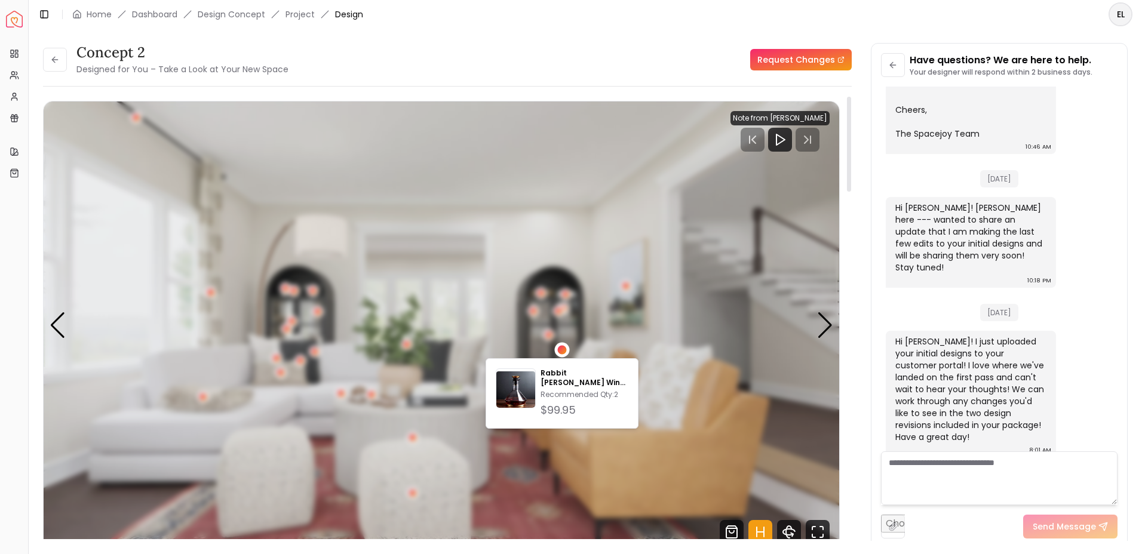
click at [563, 348] on div "3 / 5" at bounding box center [562, 350] width 9 height 9
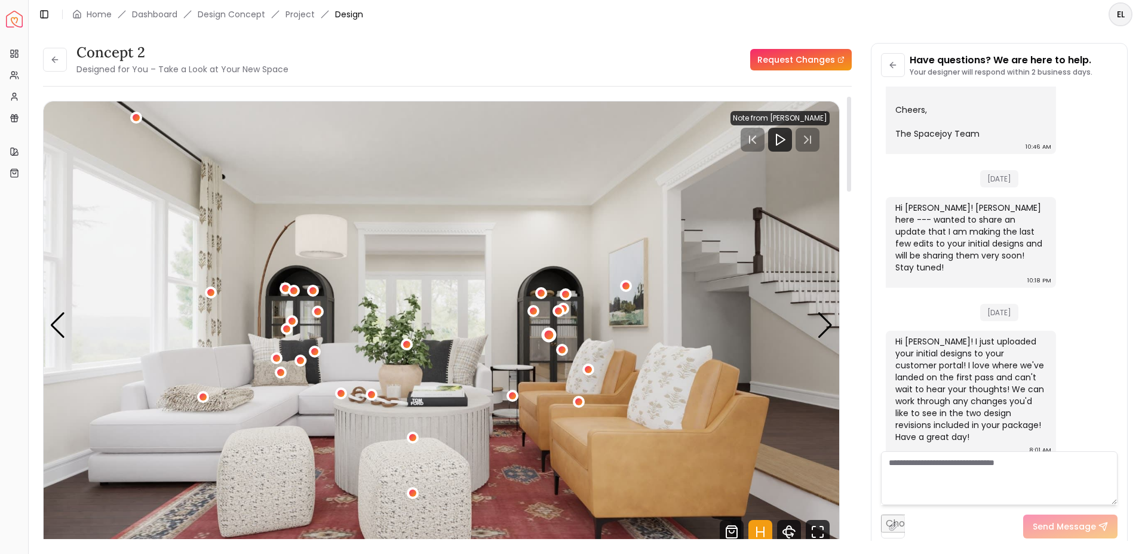
click at [550, 335] on div "3 / 5" at bounding box center [549, 334] width 9 height 9
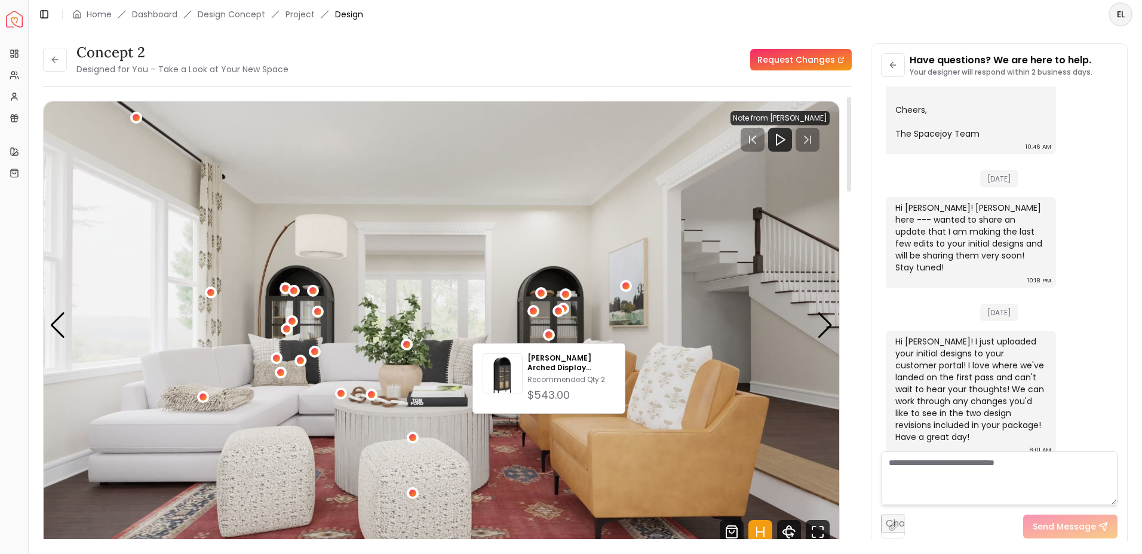
click at [597, 238] on img "3 / 5" at bounding box center [442, 325] width 796 height 447
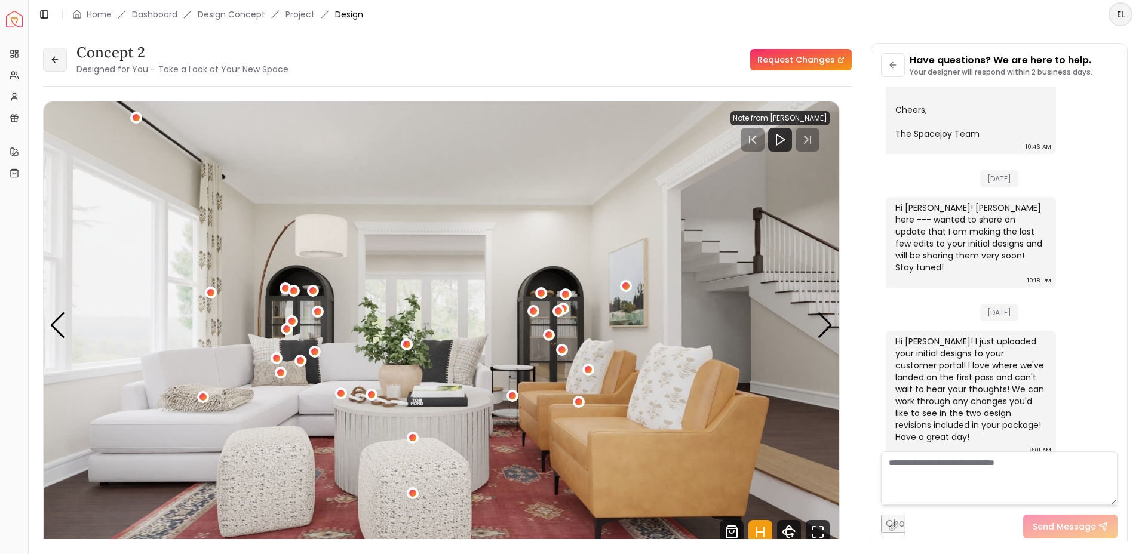
click at [57, 56] on icon at bounding box center [55, 60] width 10 height 10
